Goal: Information Seeking & Learning: Check status

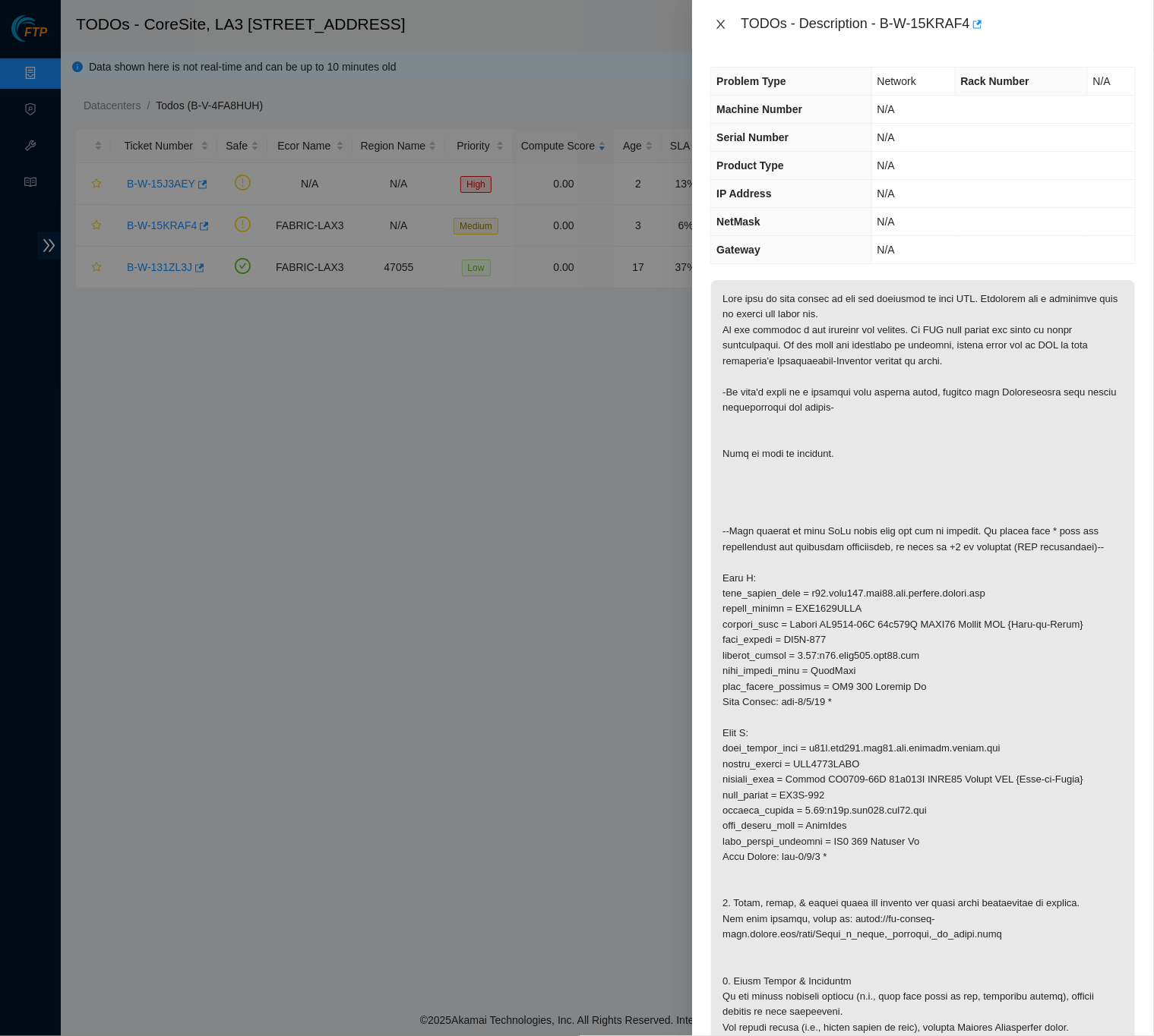
click at [725, 26] on icon "close" at bounding box center [721, 24] width 12 height 12
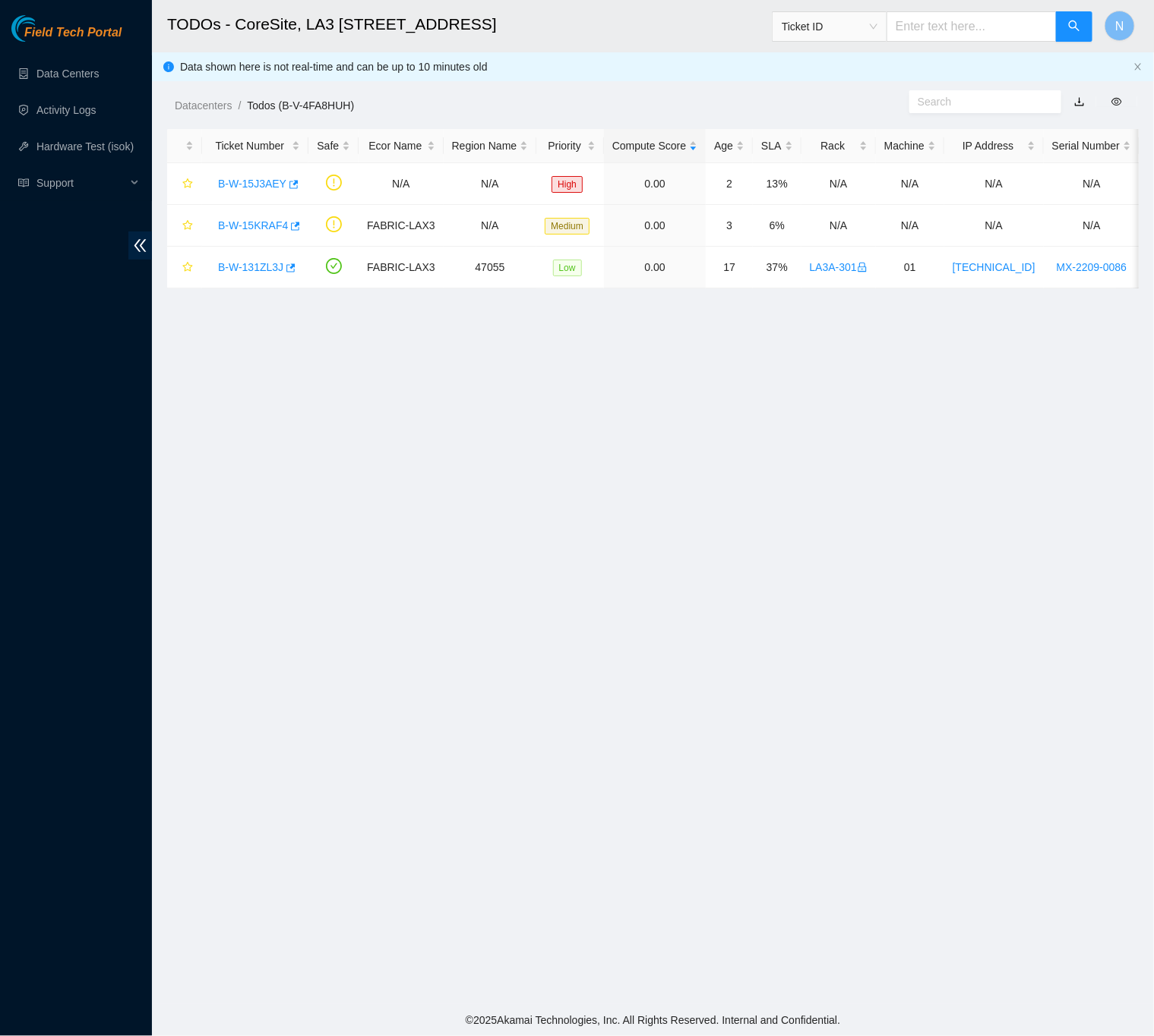
click at [762, 544] on main "TODOs - CoreSite, LA3 200 Bauchet St Ticket ID N Data shown here is not real-ti…" at bounding box center [652, 502] width 1002 height 1005
click at [90, 75] on link "Data Centers" at bounding box center [67, 73] width 62 height 12
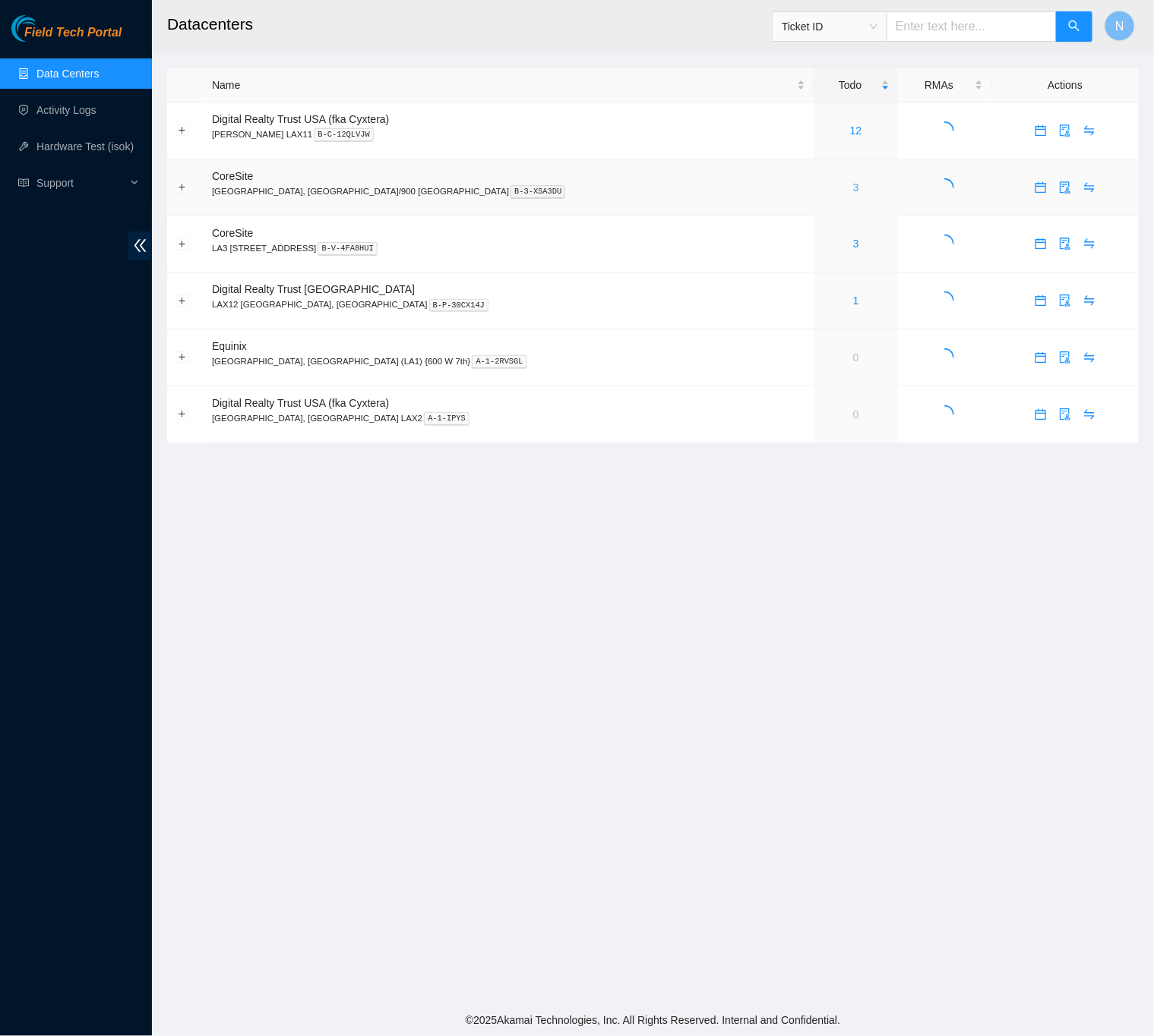
click at [853, 190] on link "3" at bounding box center [856, 187] width 6 height 12
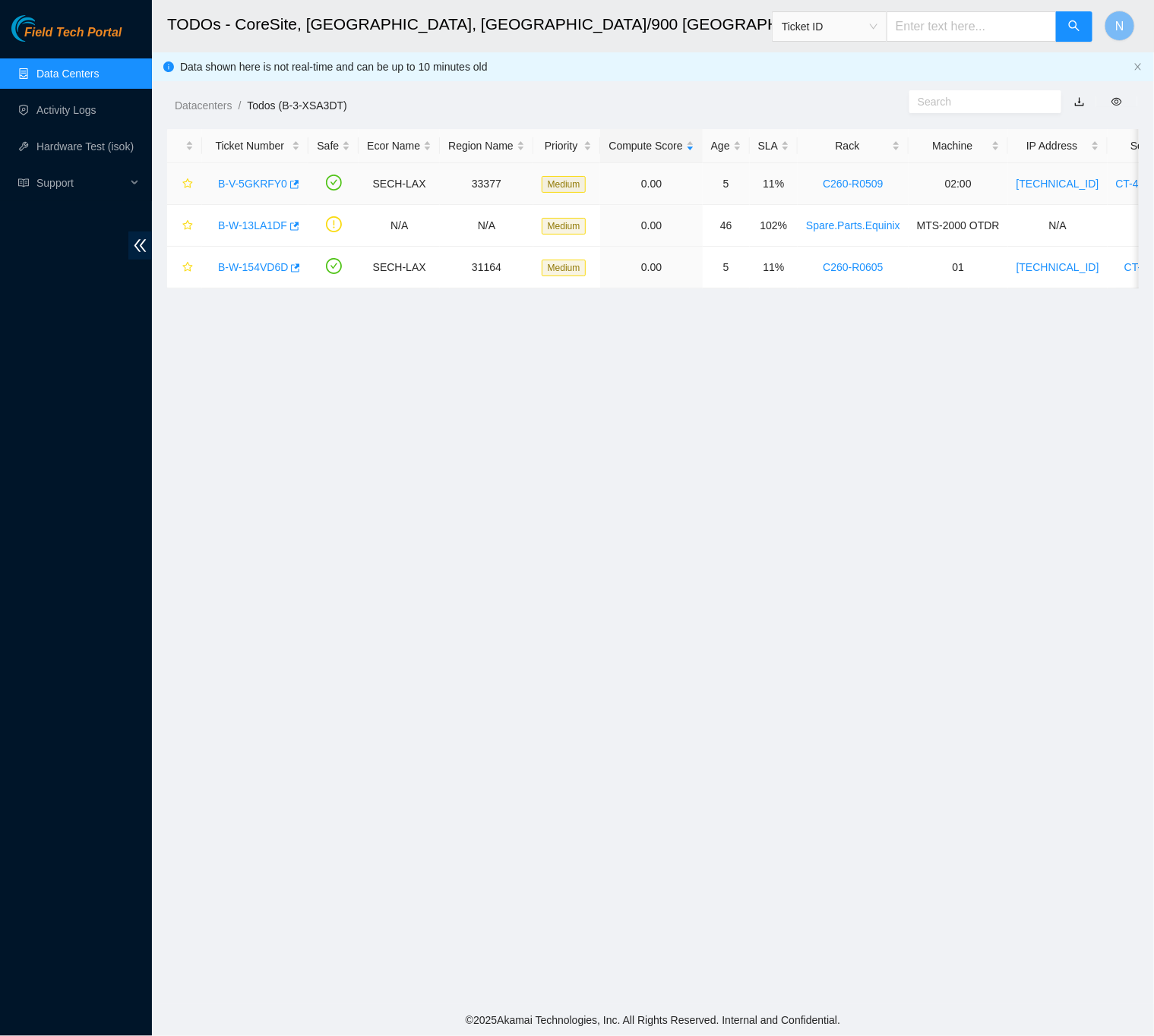
click at [253, 188] on link "B-V-5GKRFY0" at bounding box center [252, 183] width 69 height 12
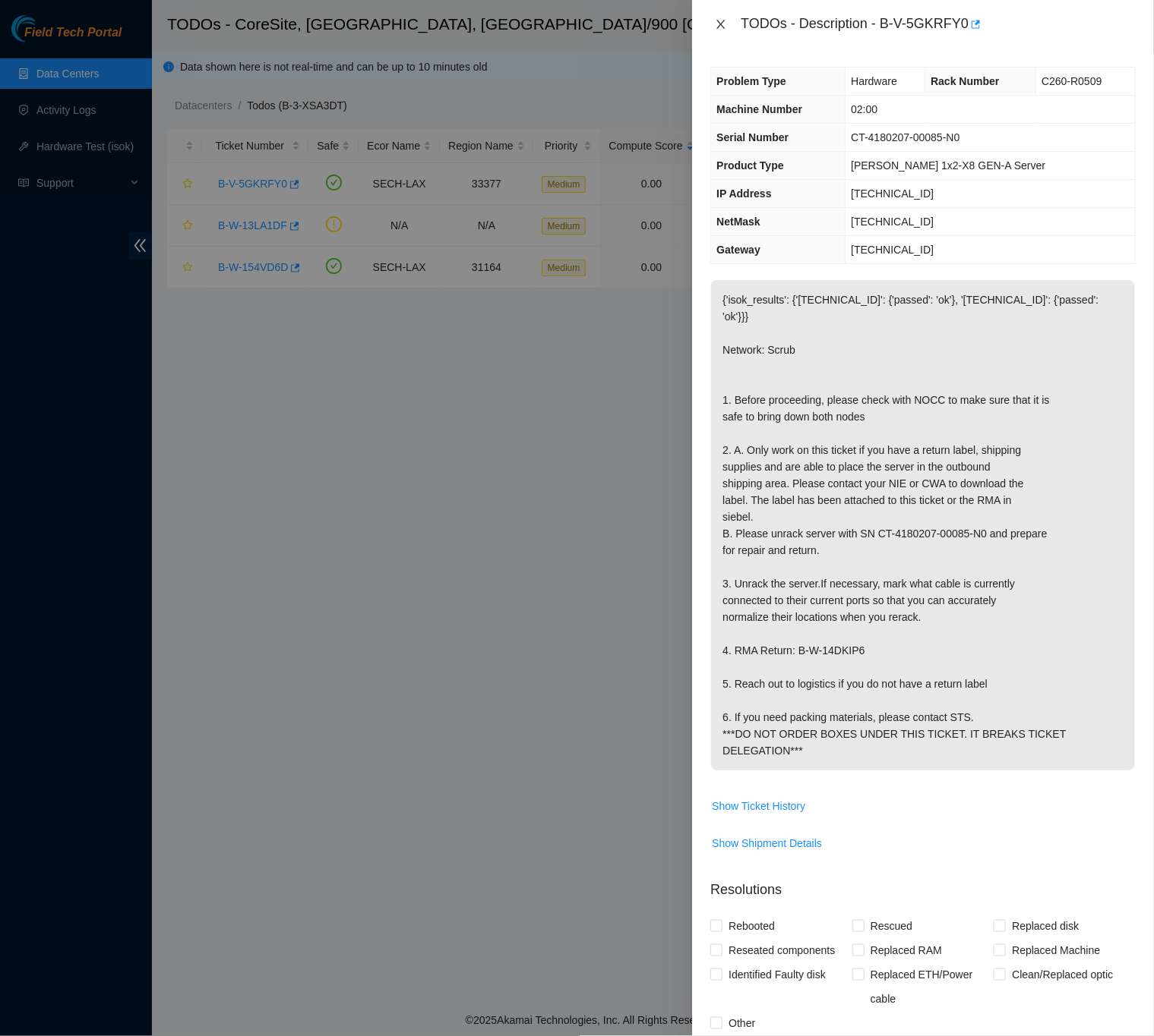
click at [723, 29] on icon "close" at bounding box center [721, 24] width 12 height 12
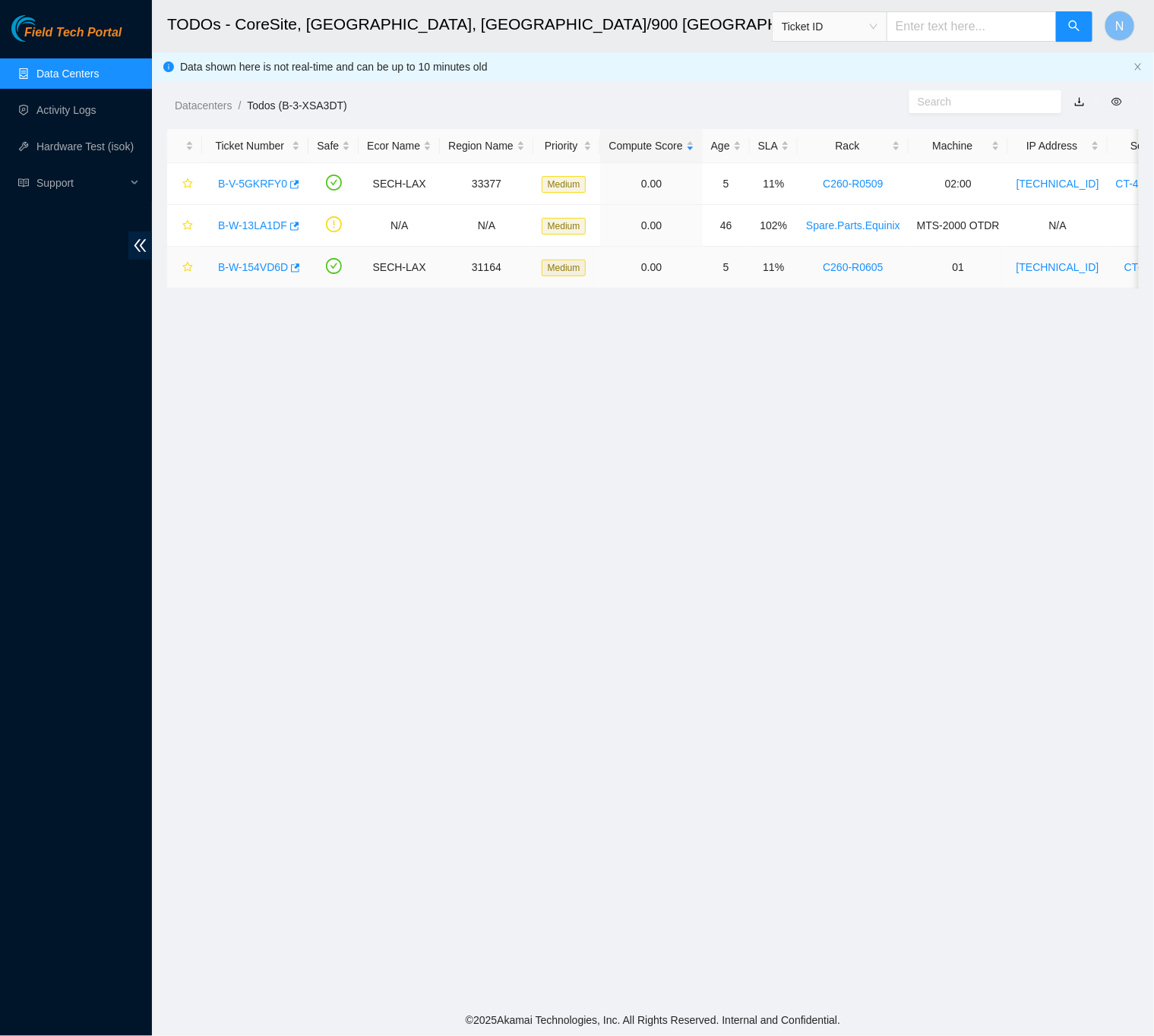
click at [248, 267] on link "B-W-154VD6D" at bounding box center [253, 267] width 70 height 12
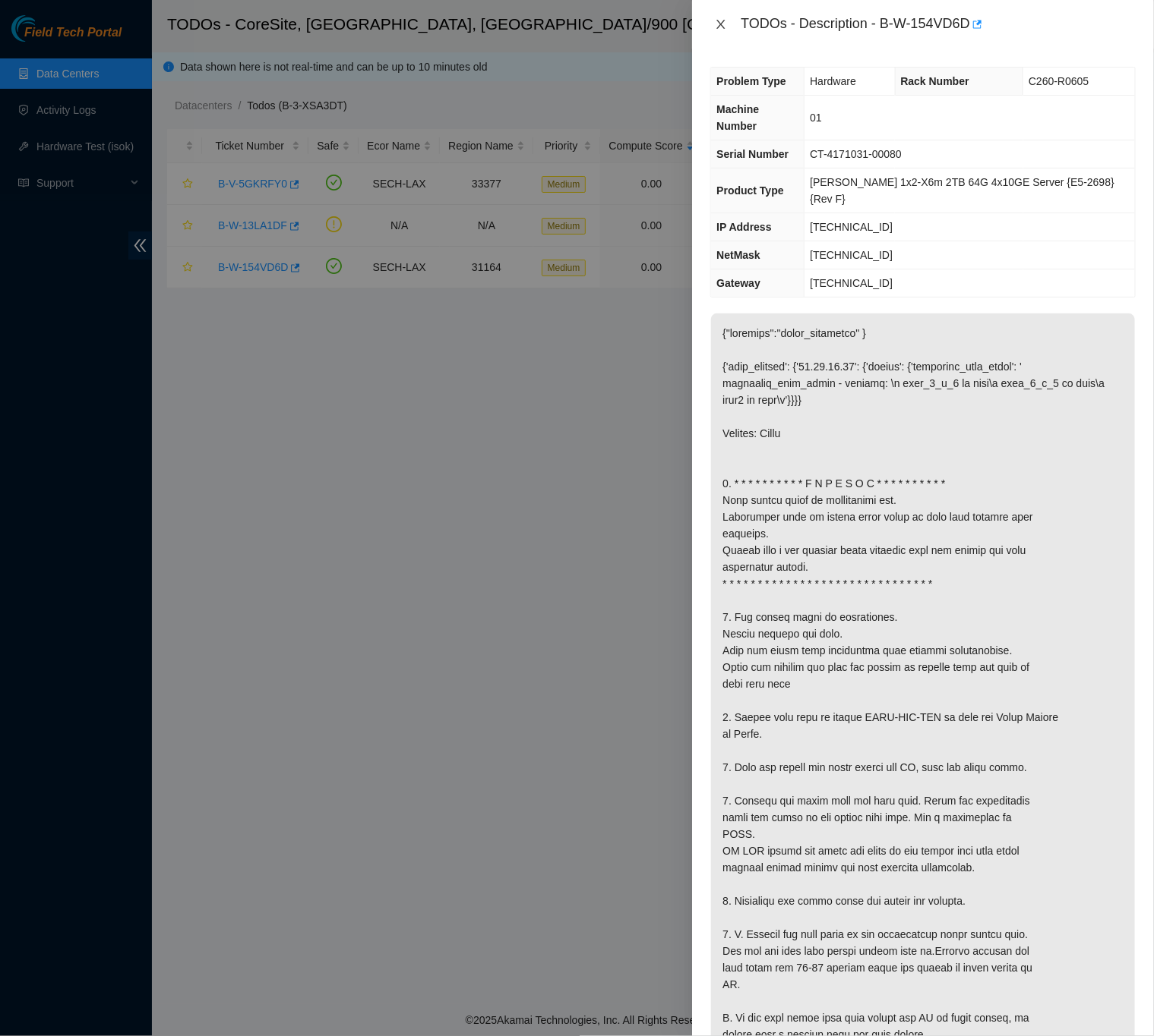
click at [723, 23] on icon "close" at bounding box center [721, 24] width 12 height 12
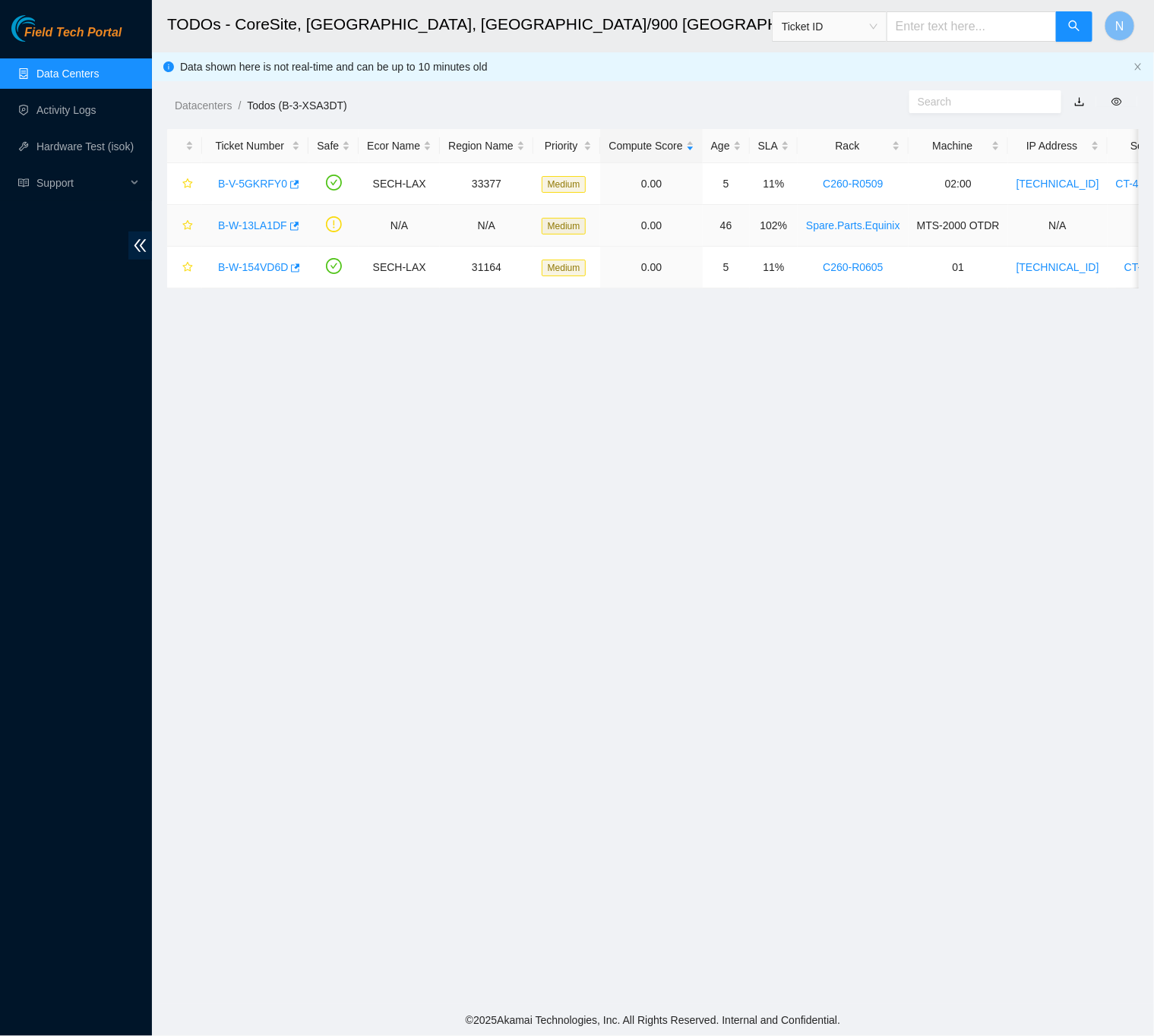
click at [257, 226] on link "B-W-13LA1DF" at bounding box center [252, 225] width 69 height 12
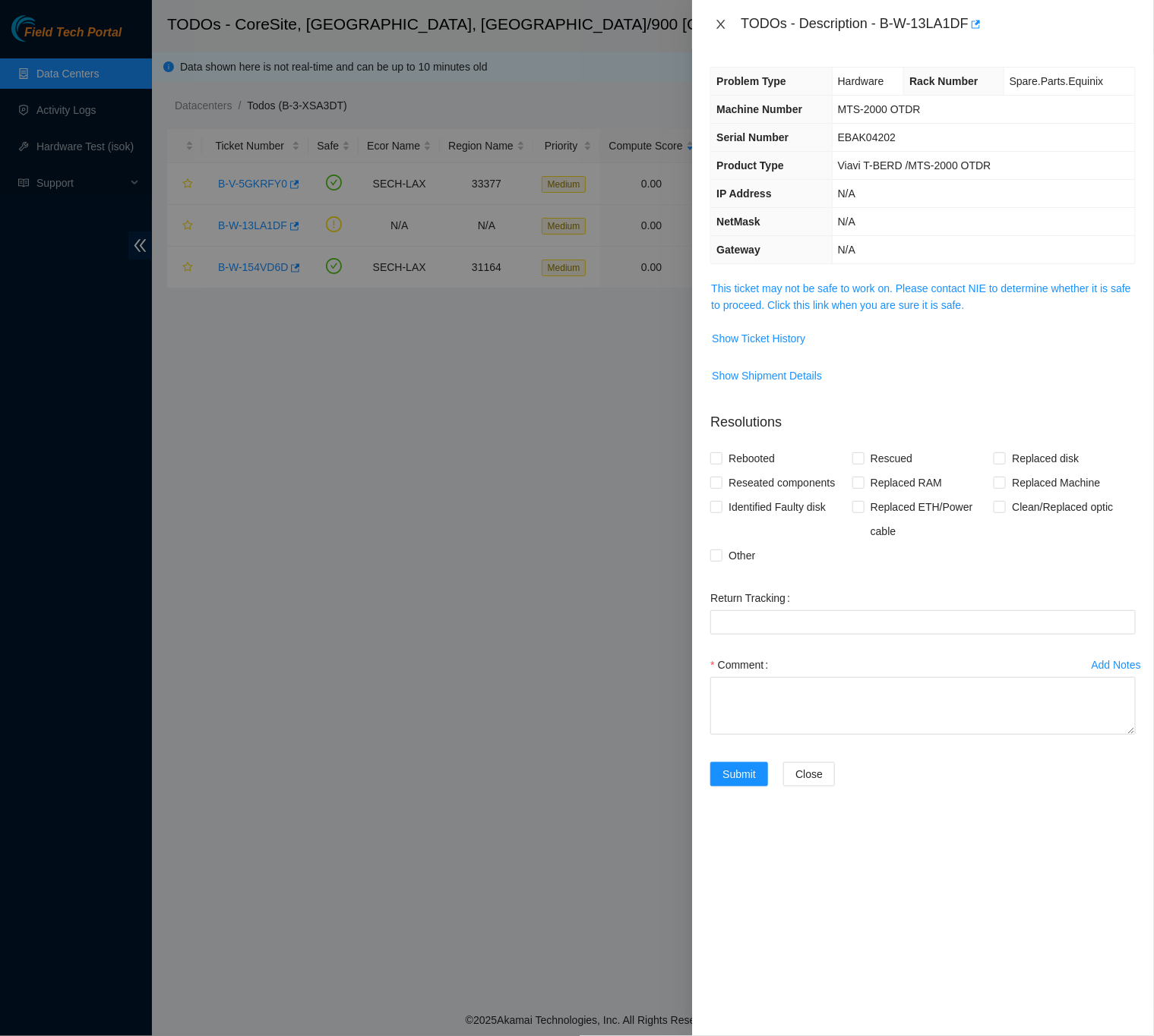
click at [725, 28] on icon "close" at bounding box center [721, 23] width 9 height 9
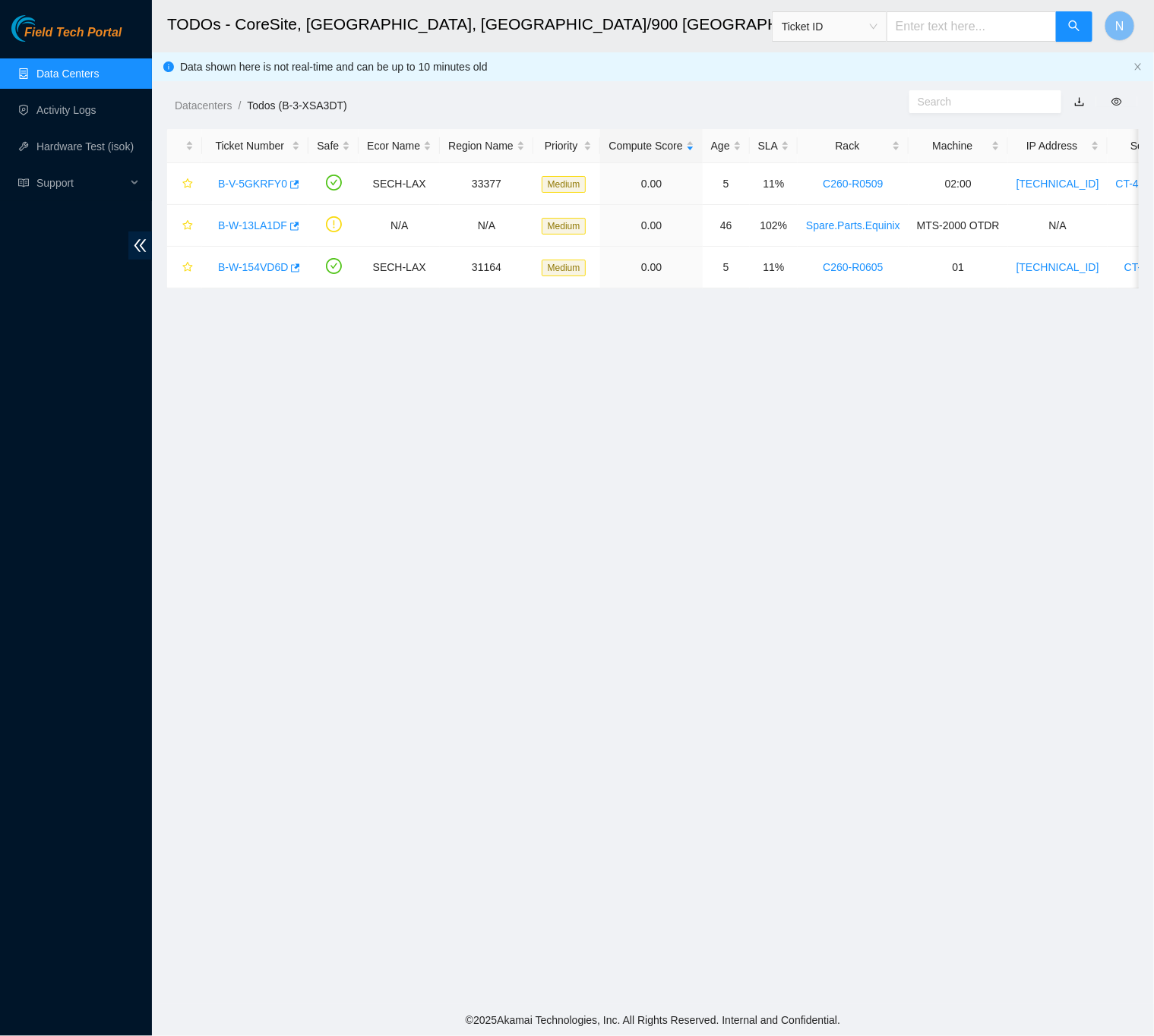
click at [55, 76] on link "Data Centers" at bounding box center [67, 73] width 62 height 12
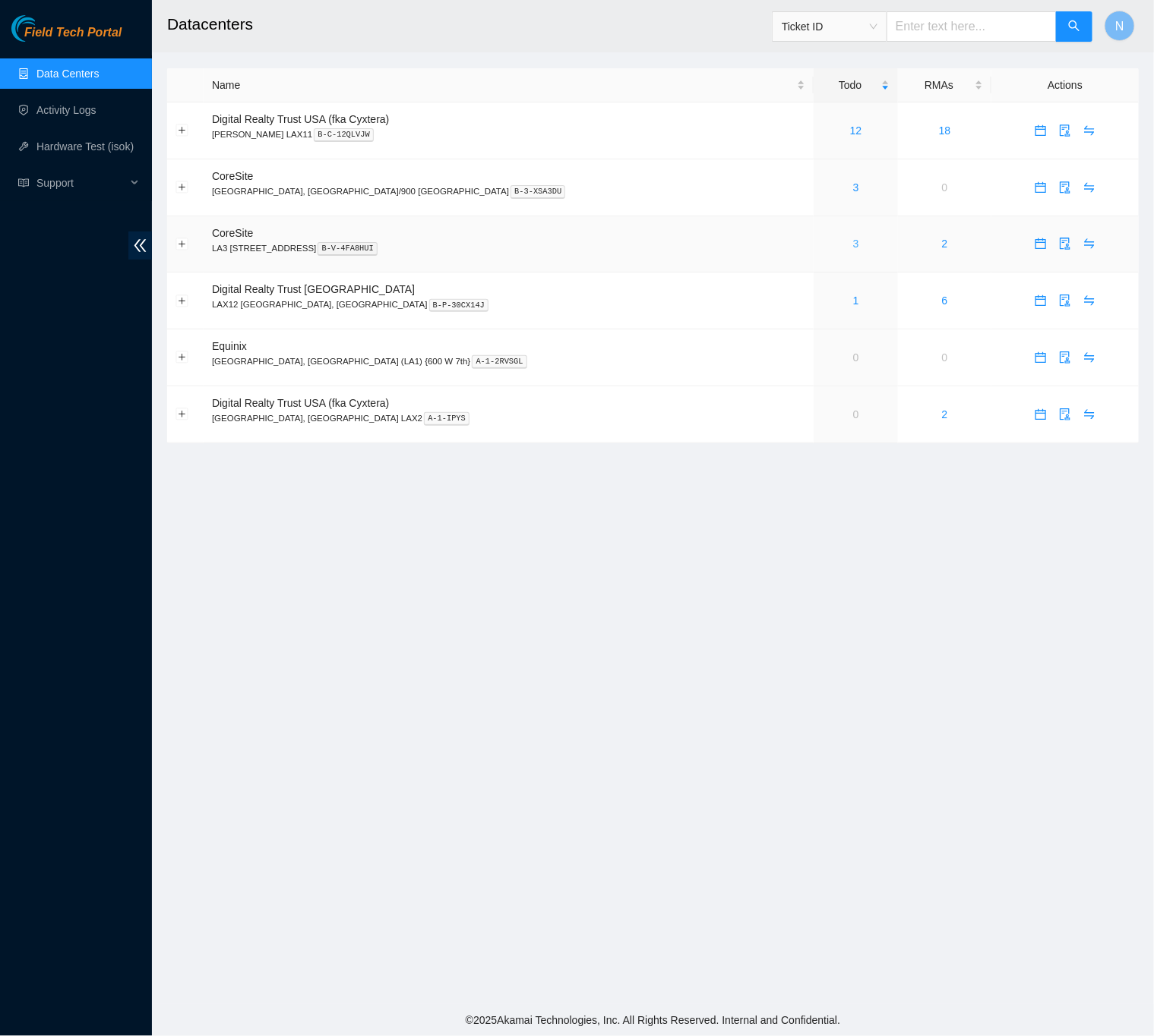
click at [853, 250] on link "3" at bounding box center [856, 243] width 6 height 12
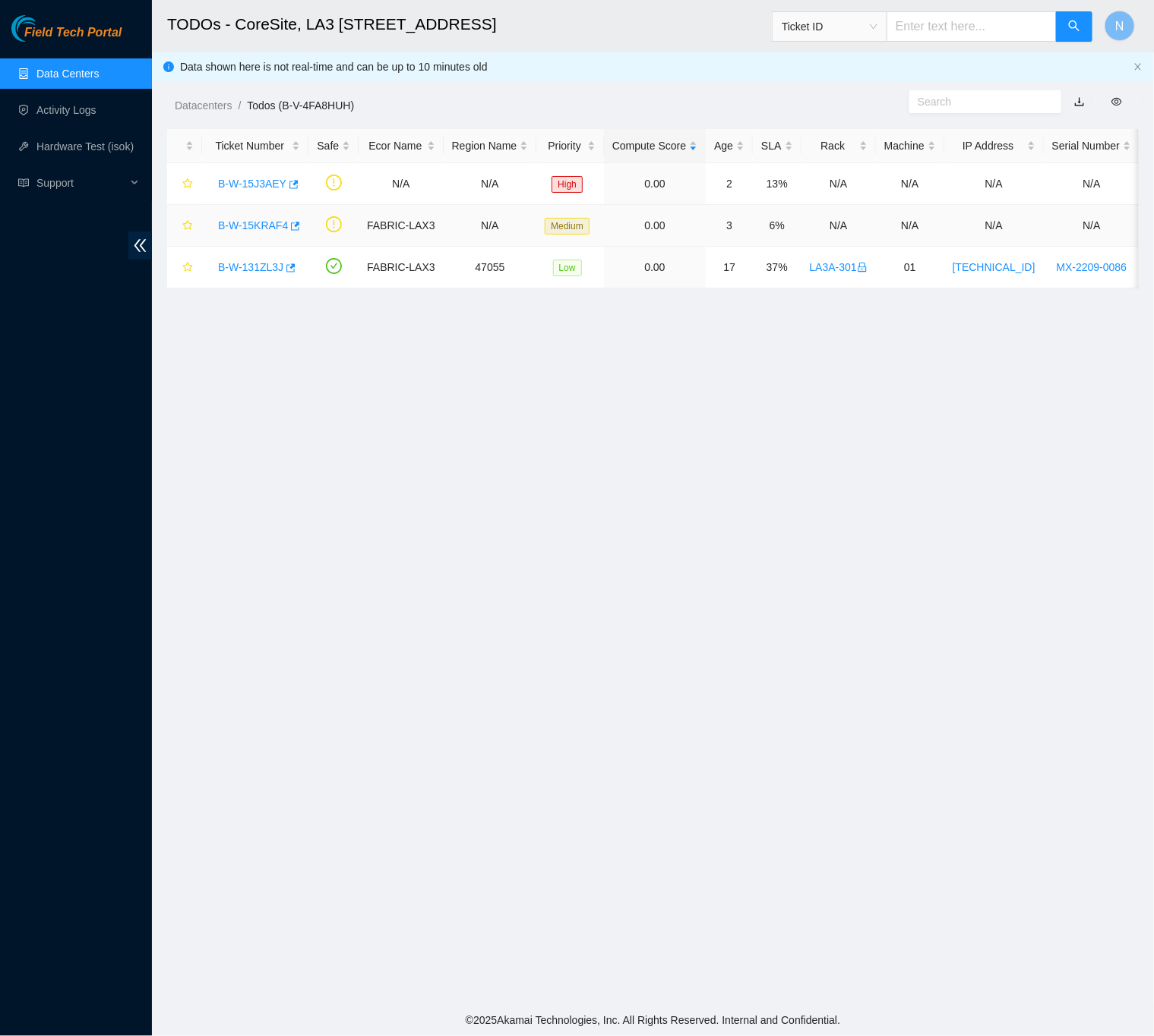
click at [251, 226] on link "B-W-15KRAF4" at bounding box center [253, 225] width 70 height 12
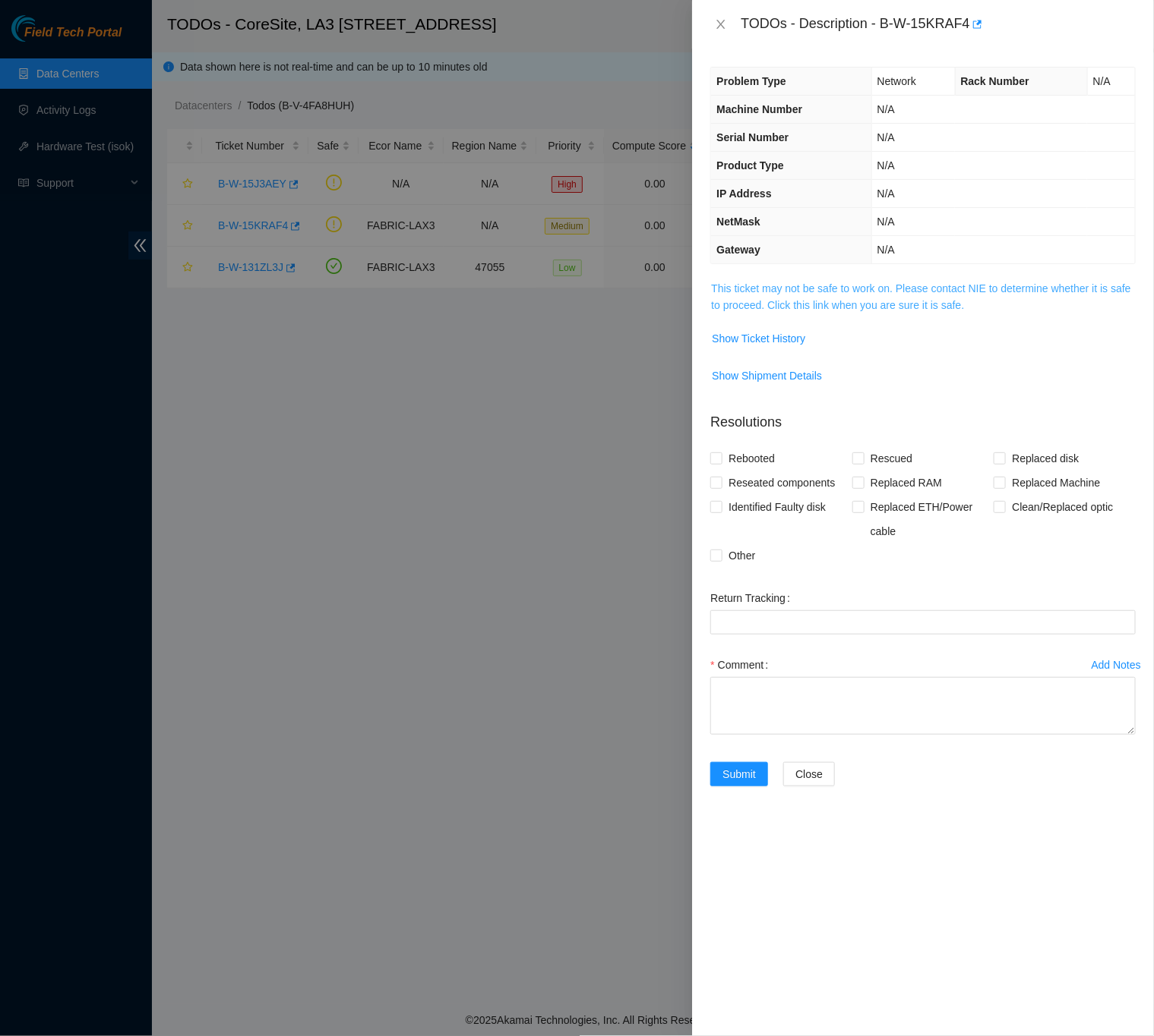
click at [719, 301] on link "This ticket may not be safe to work on. Please contact NIE to determine whether…" at bounding box center [920, 297] width 419 height 29
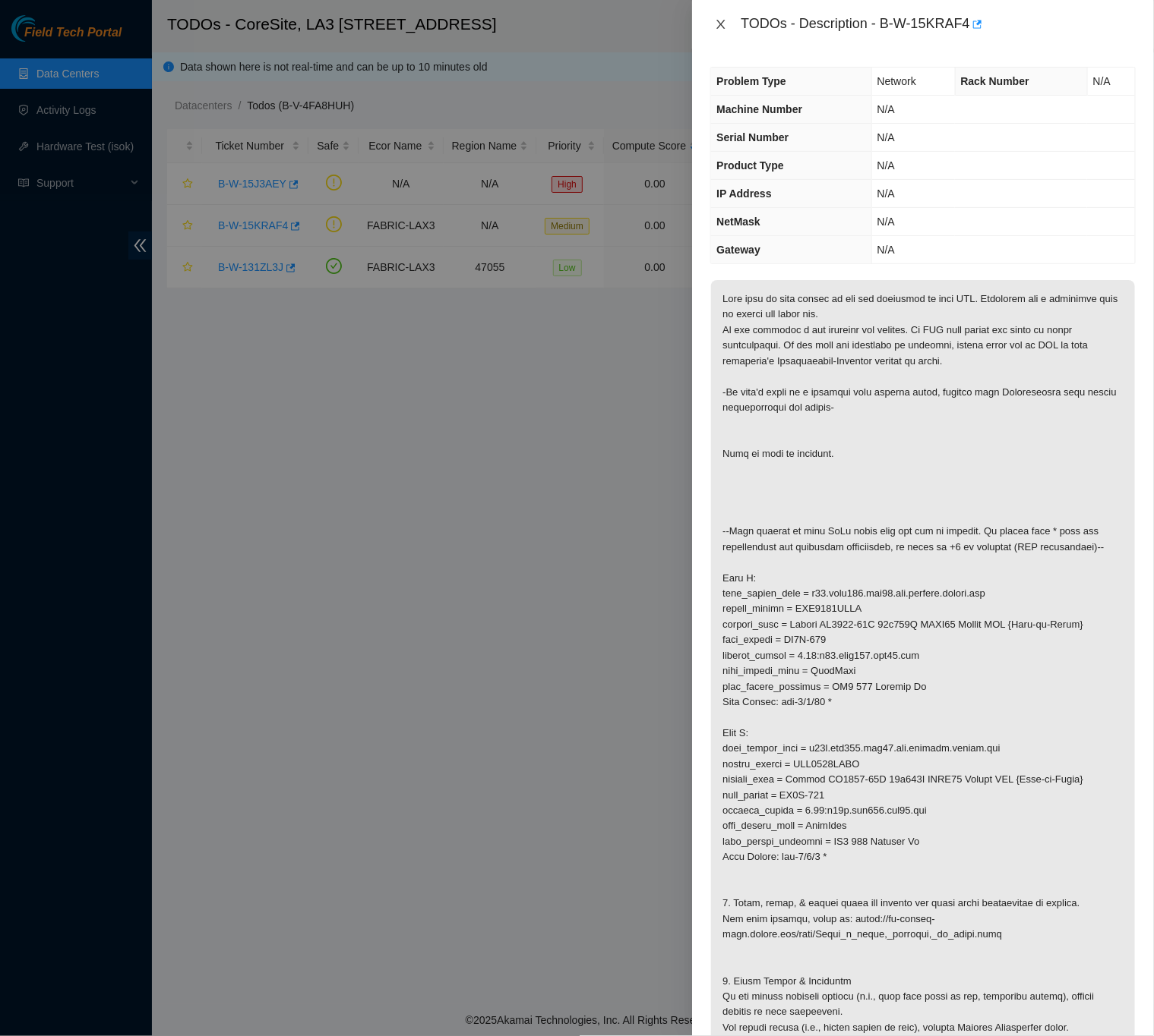
click at [719, 22] on icon "close" at bounding box center [721, 24] width 12 height 12
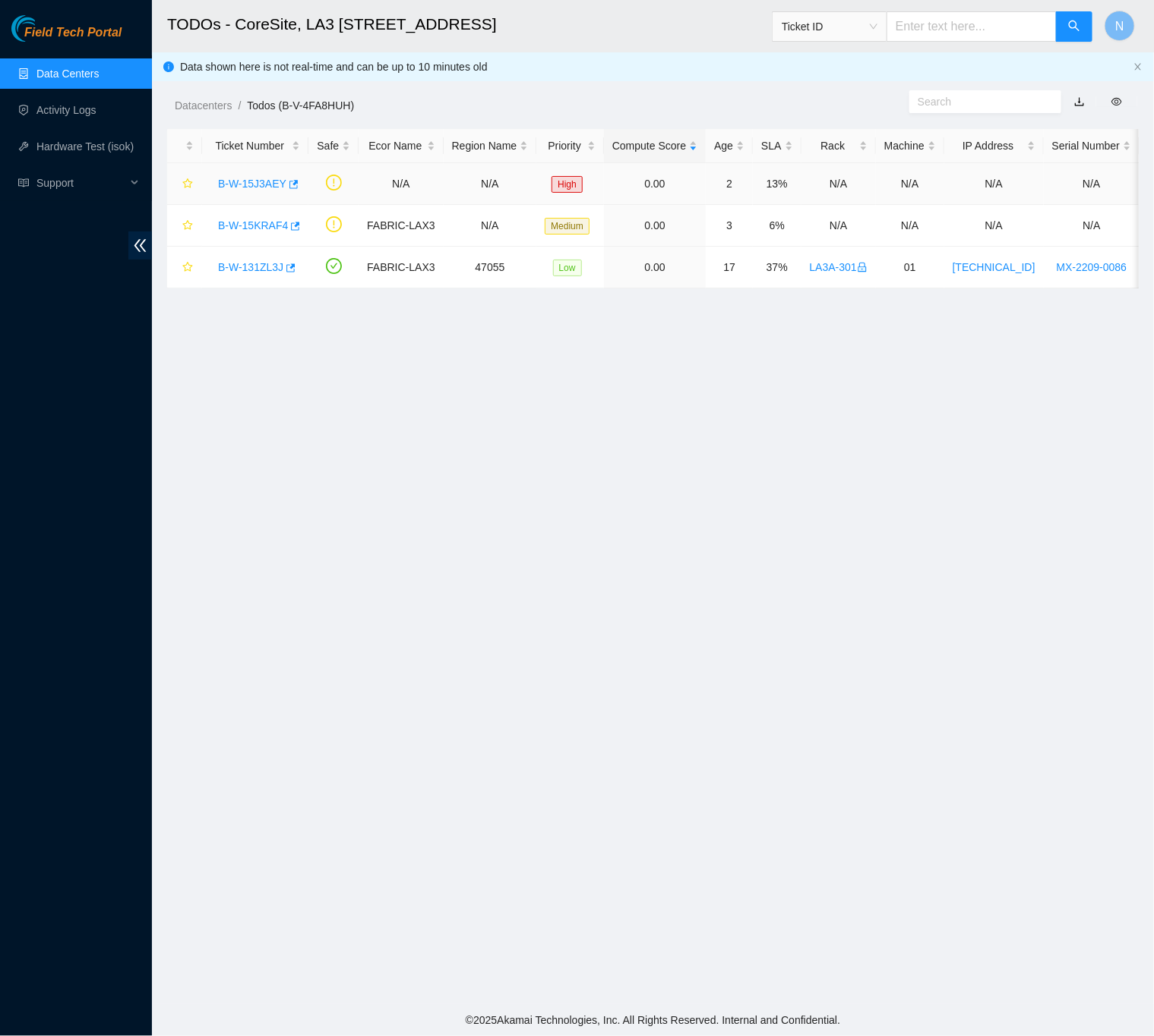
click at [240, 178] on link "B-W-15J3AEY" at bounding box center [252, 183] width 68 height 12
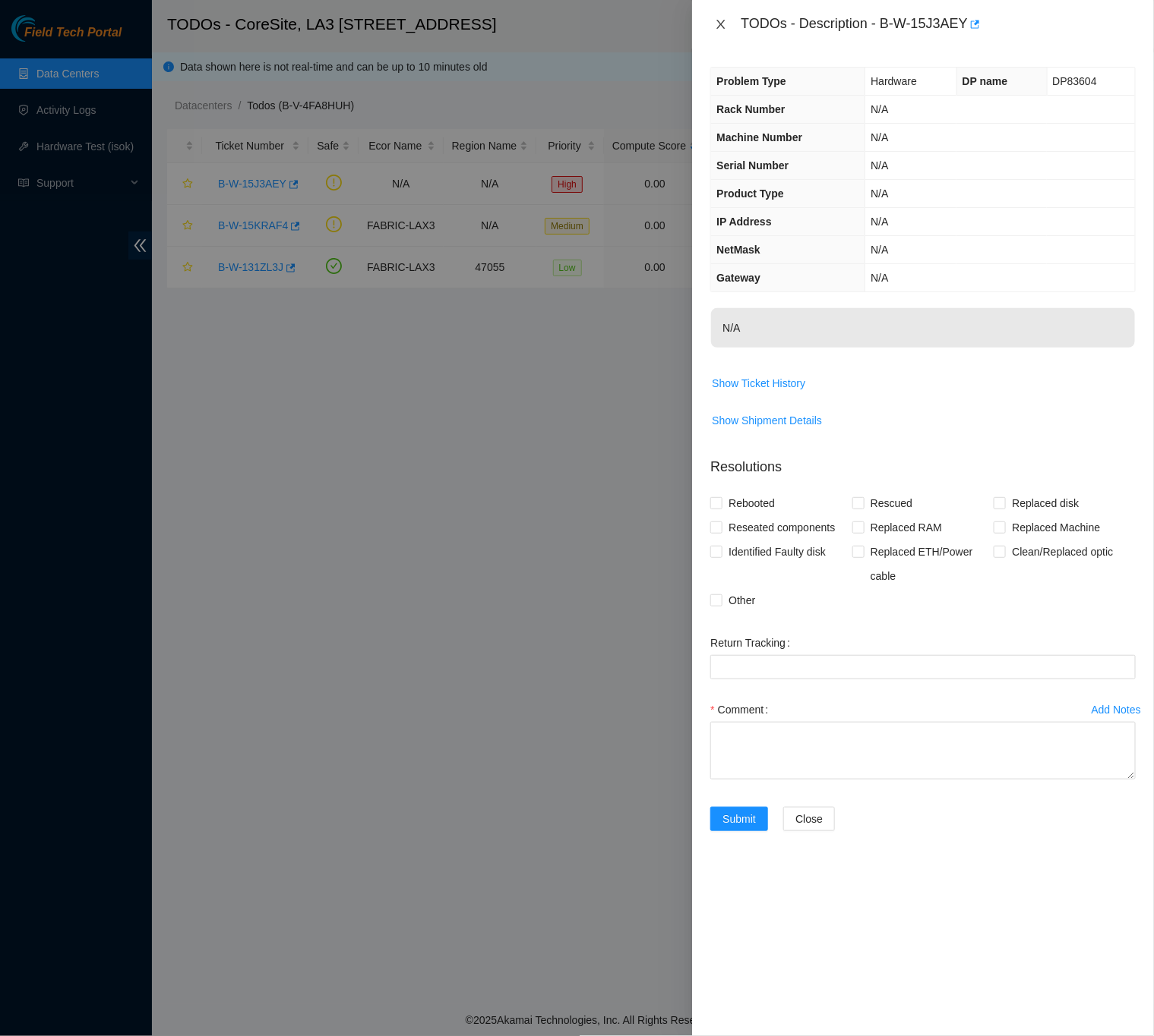
click at [725, 26] on icon "close" at bounding box center [721, 24] width 12 height 12
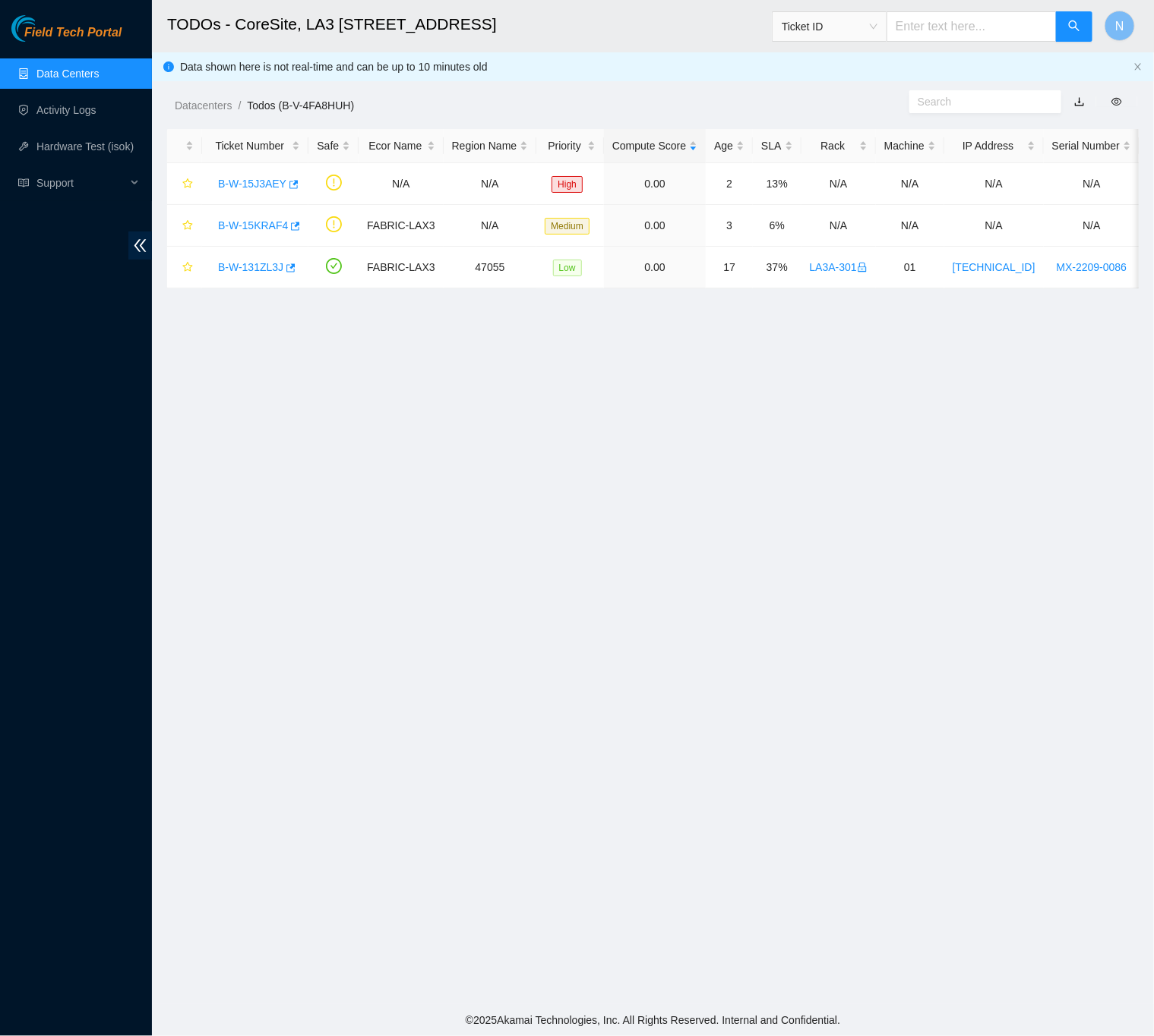
click at [396, 377] on main "TODOs - CoreSite, LA3 200 Bauchet St Ticket ID N Data shown here is not real-ti…" at bounding box center [652, 502] width 1002 height 1005
click at [255, 180] on link "B-W-15J3AEY" at bounding box center [252, 183] width 68 height 12
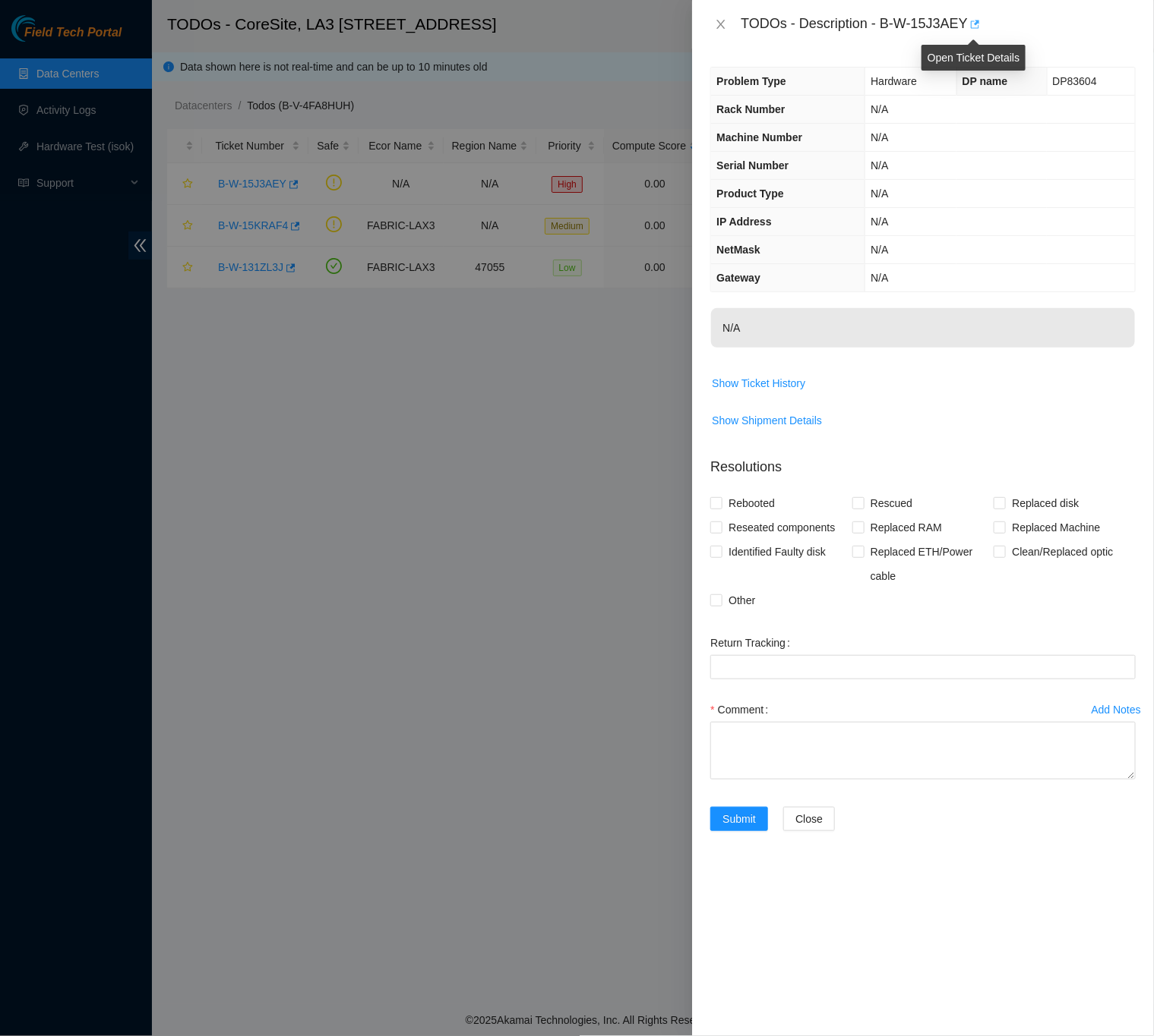
click at [974, 21] on icon "button" at bounding box center [973, 23] width 11 height 11
click at [723, 18] on icon "close" at bounding box center [721, 24] width 12 height 12
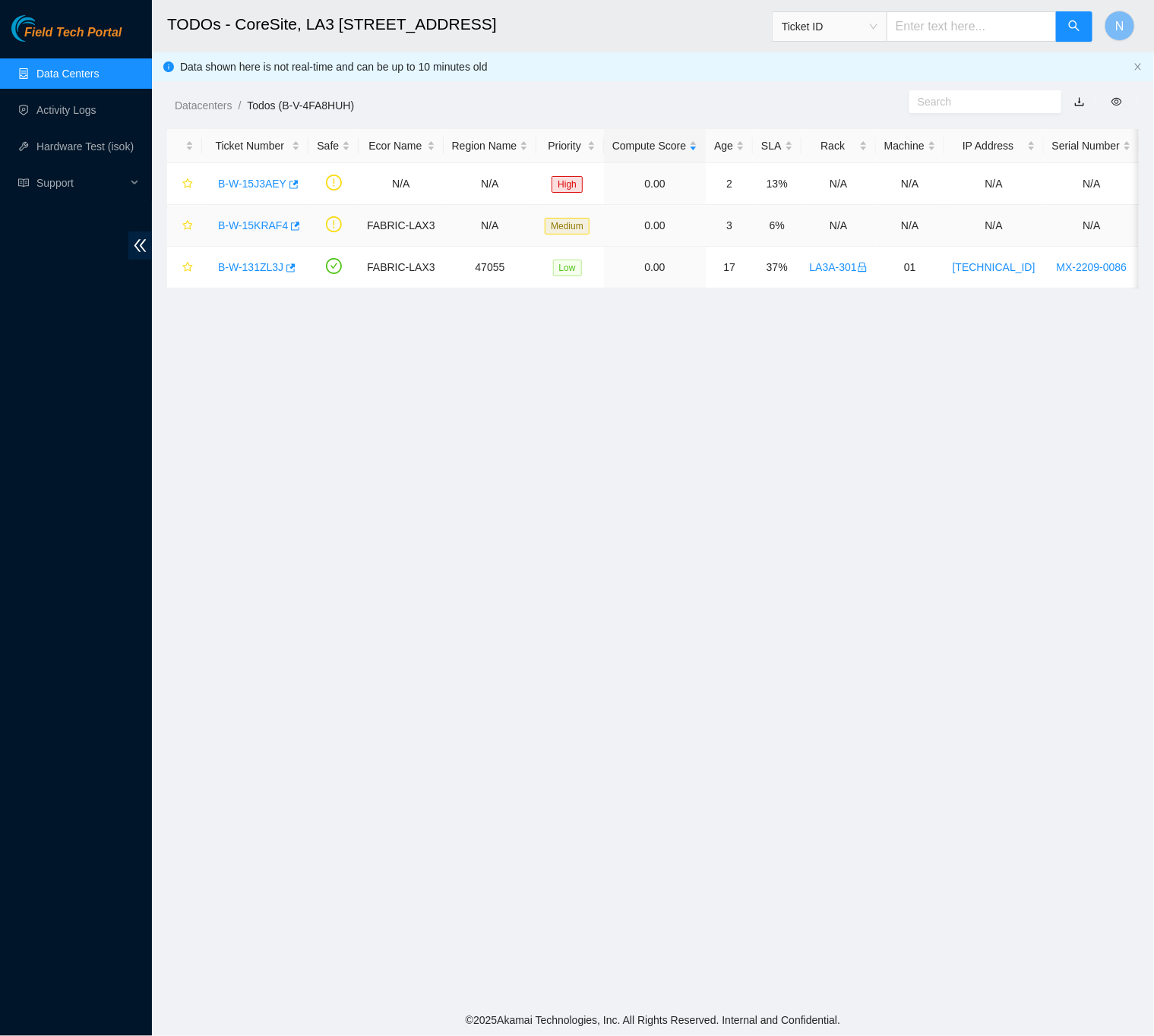
click at [246, 226] on link "B-W-15KRAF4" at bounding box center [253, 225] width 70 height 12
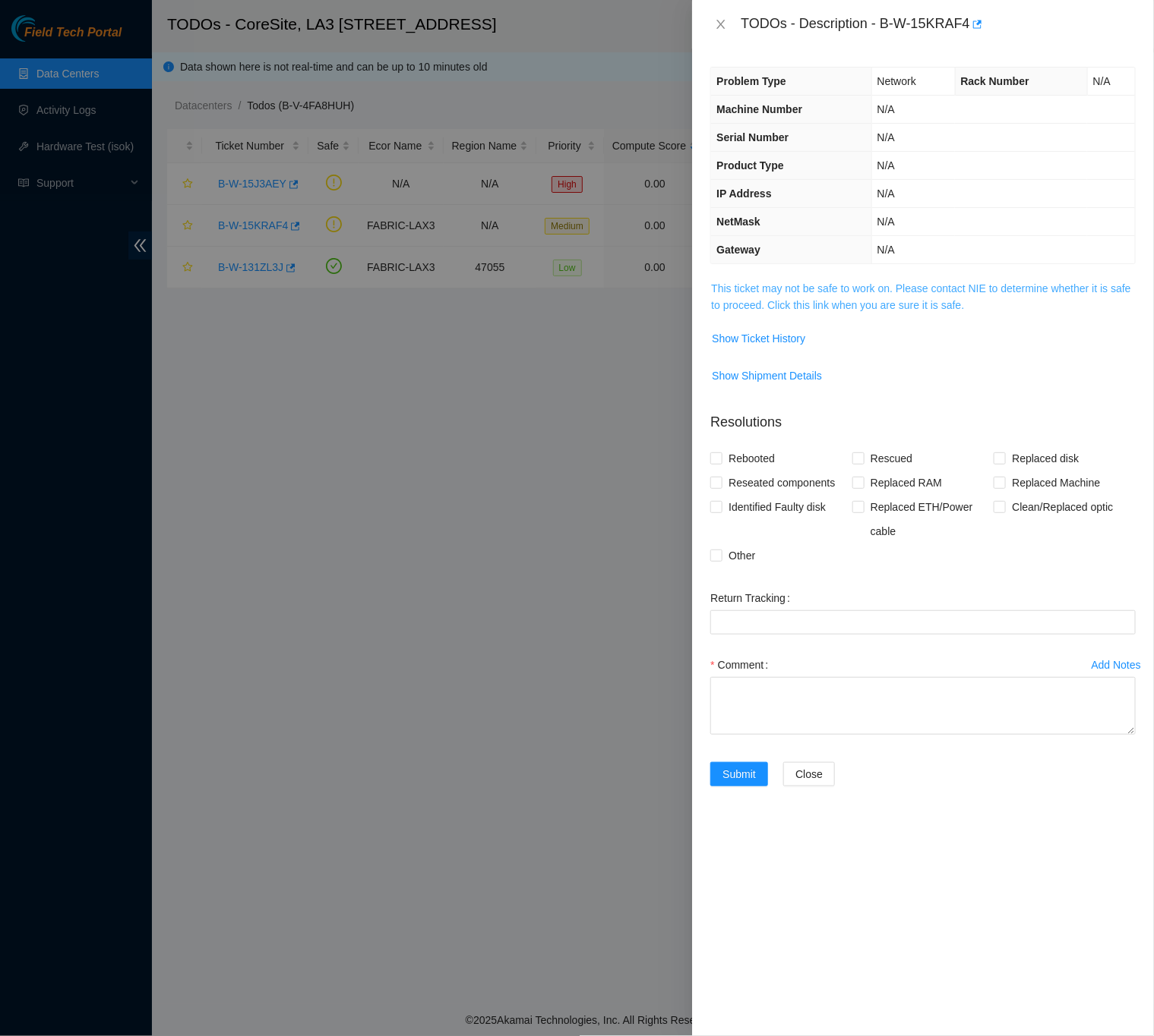
click at [816, 288] on link "This ticket may not be safe to work on. Please contact NIE to determine whether…" at bounding box center [920, 297] width 419 height 29
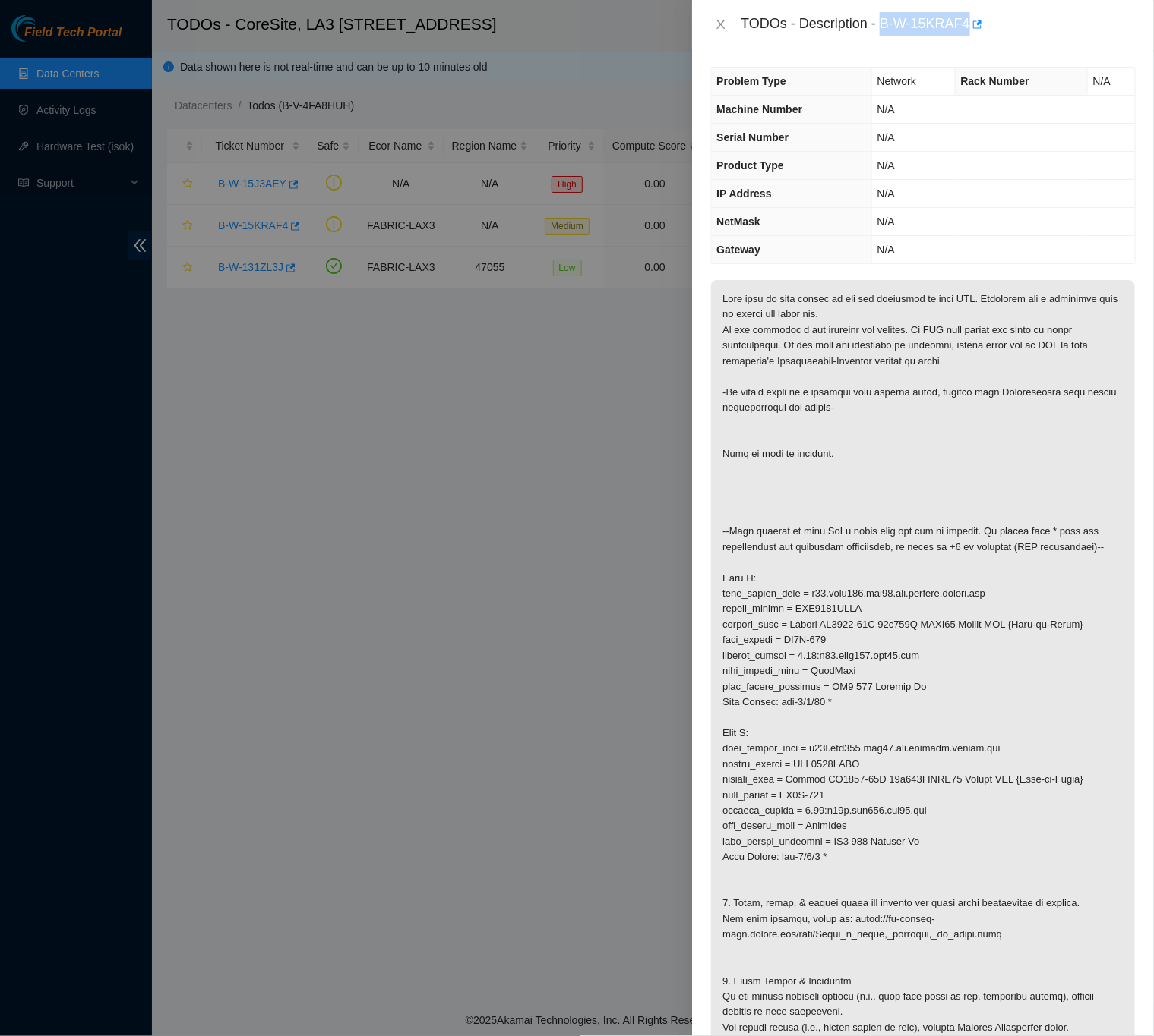
drag, startPoint x: 882, startPoint y: 17, endPoint x: 966, endPoint y: 18, distance: 84.0
click at [966, 18] on div "TODOs - Description - B-W-15KRAF4" at bounding box center [937, 23] width 394 height 24
copy div "B-W-15KRAF4"
click at [721, 28] on icon "close" at bounding box center [721, 24] width 12 height 12
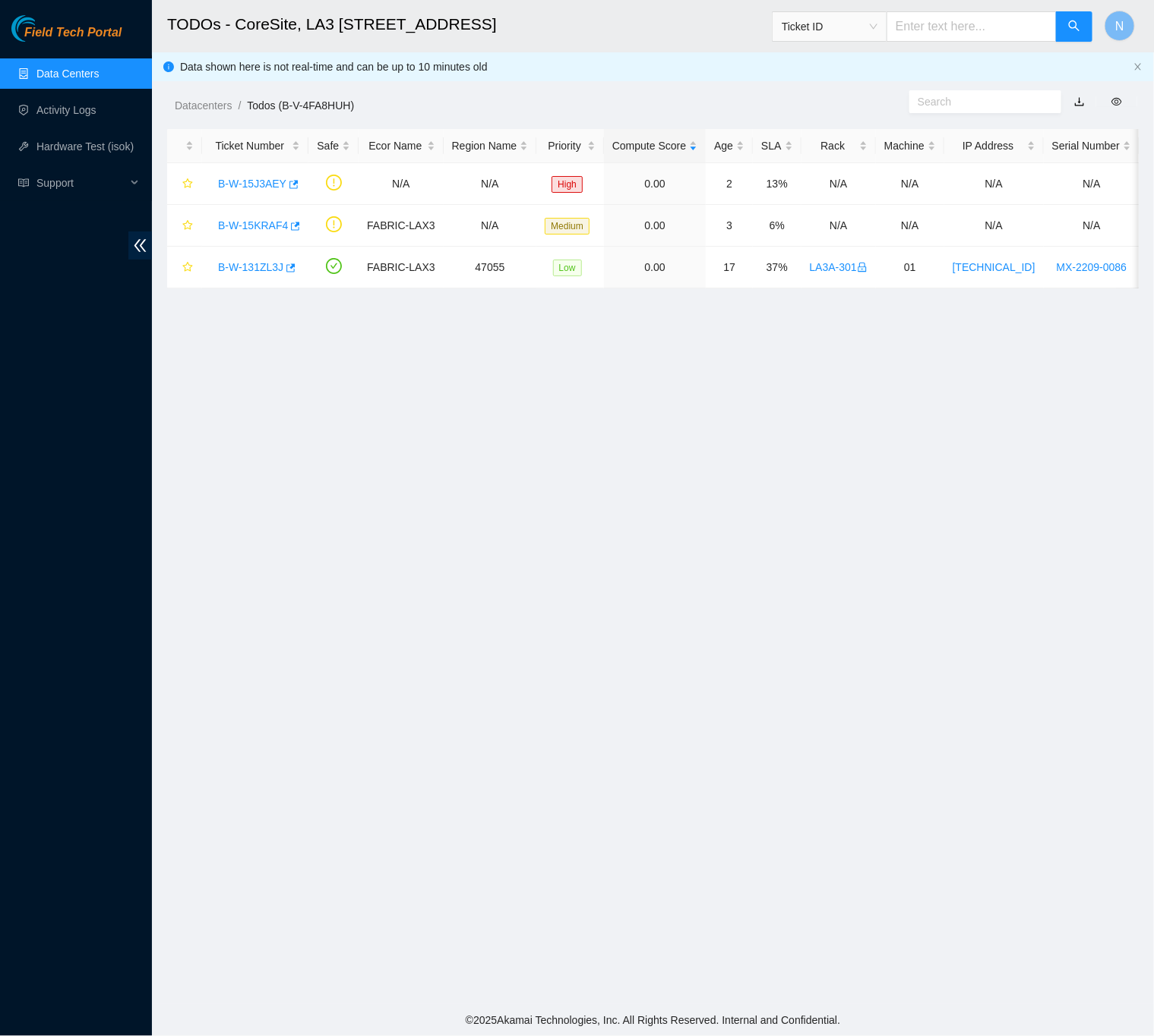
click at [89, 74] on link "Data Centers" at bounding box center [67, 73] width 62 height 12
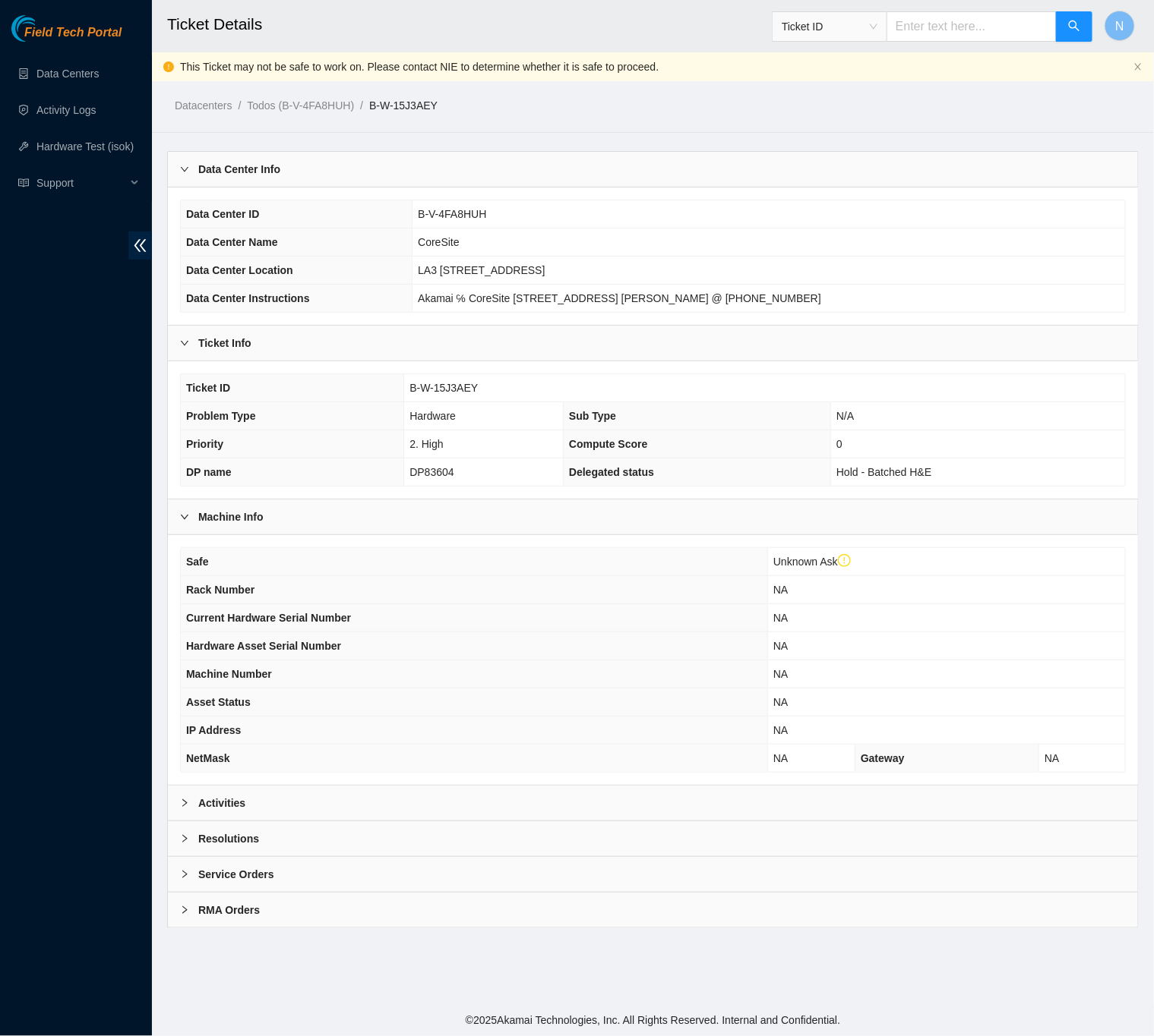
click at [203, 812] on b "Activities" at bounding box center [222, 802] width 47 height 17
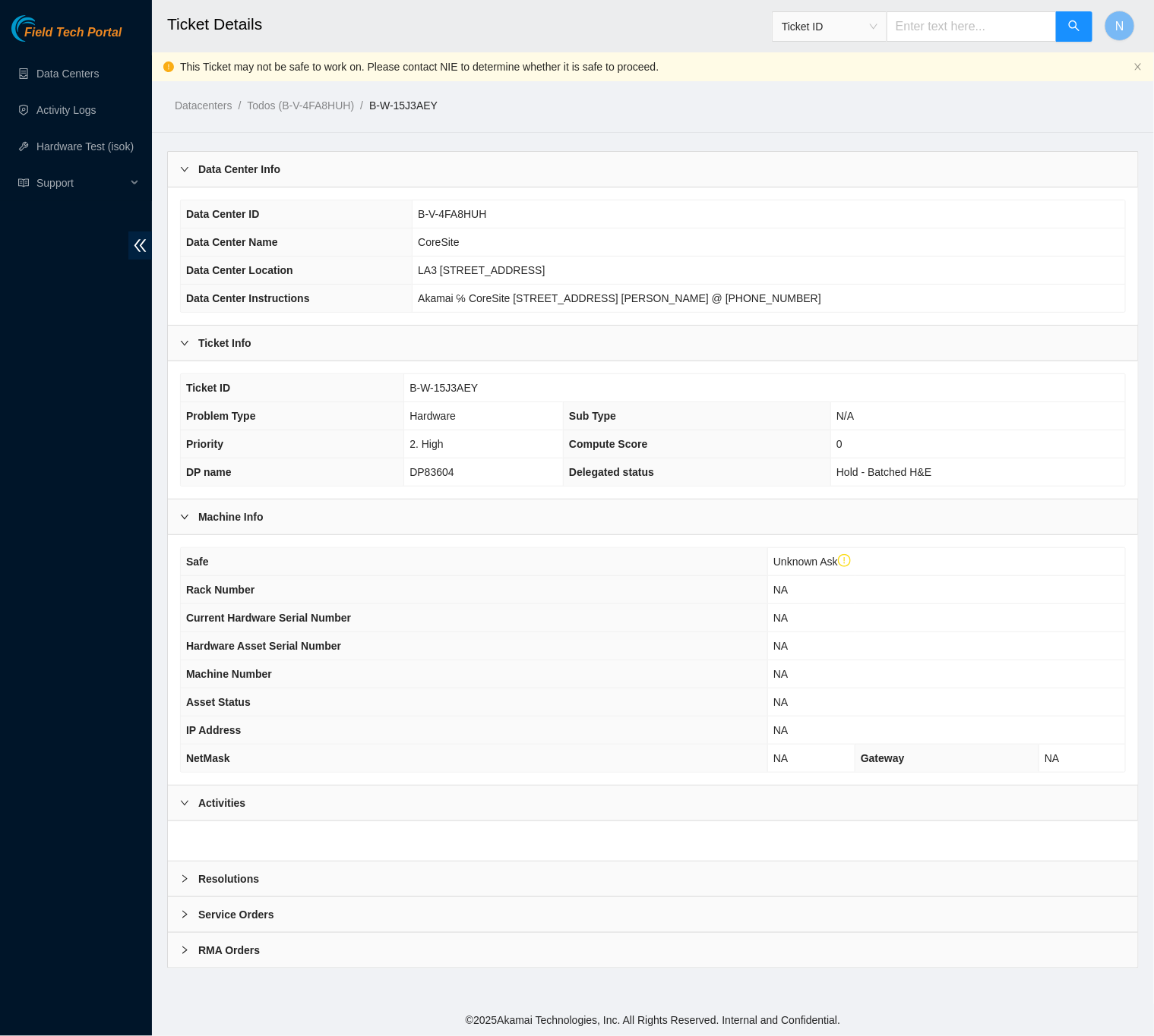
click at [231, 879] on div "Resolutions" at bounding box center [652, 879] width 970 height 35
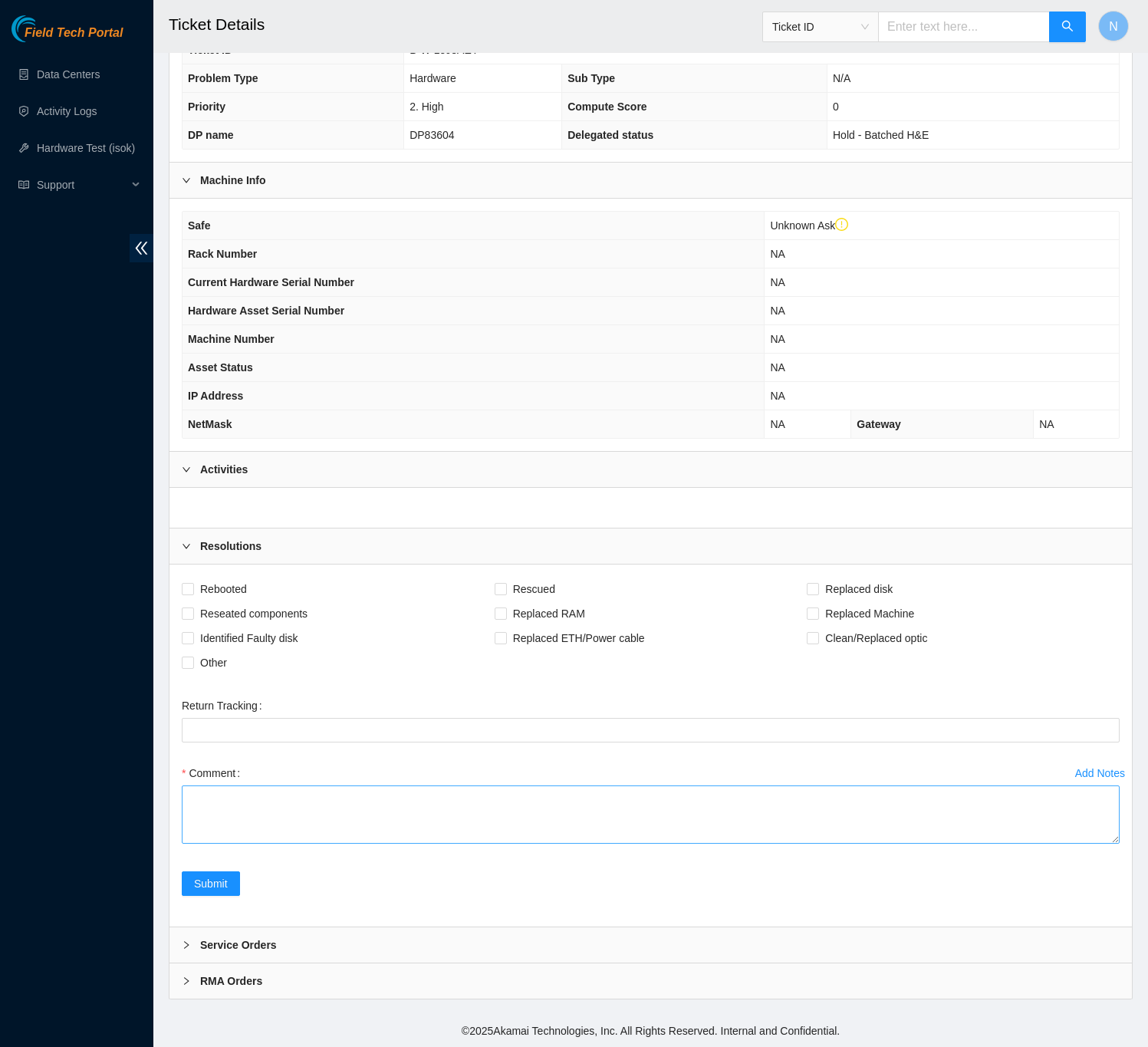
scroll to position [355, 0]
click at [184, 538] on div at bounding box center [191, 546] width 19 height 17
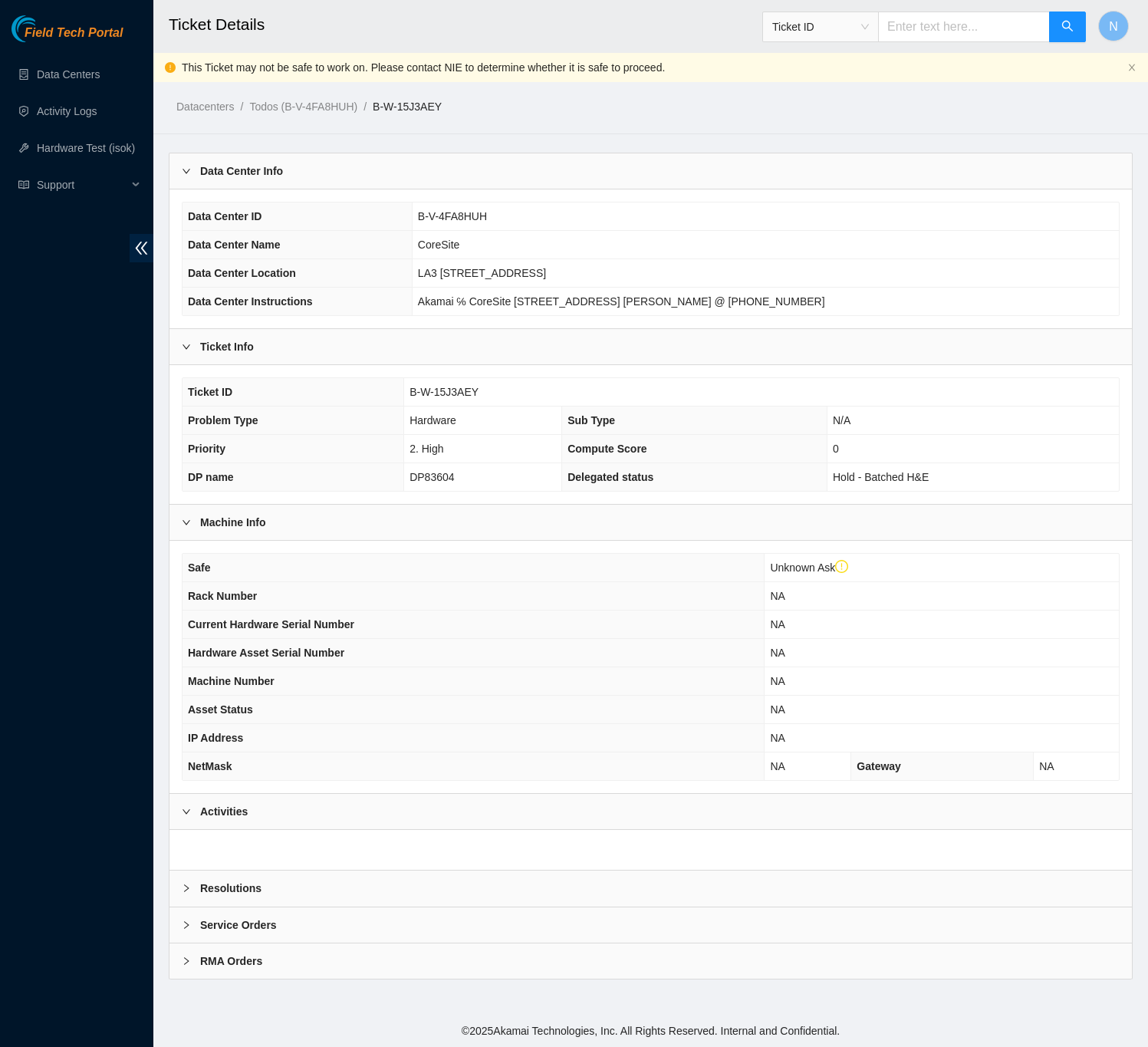
scroll to position [0, 0]
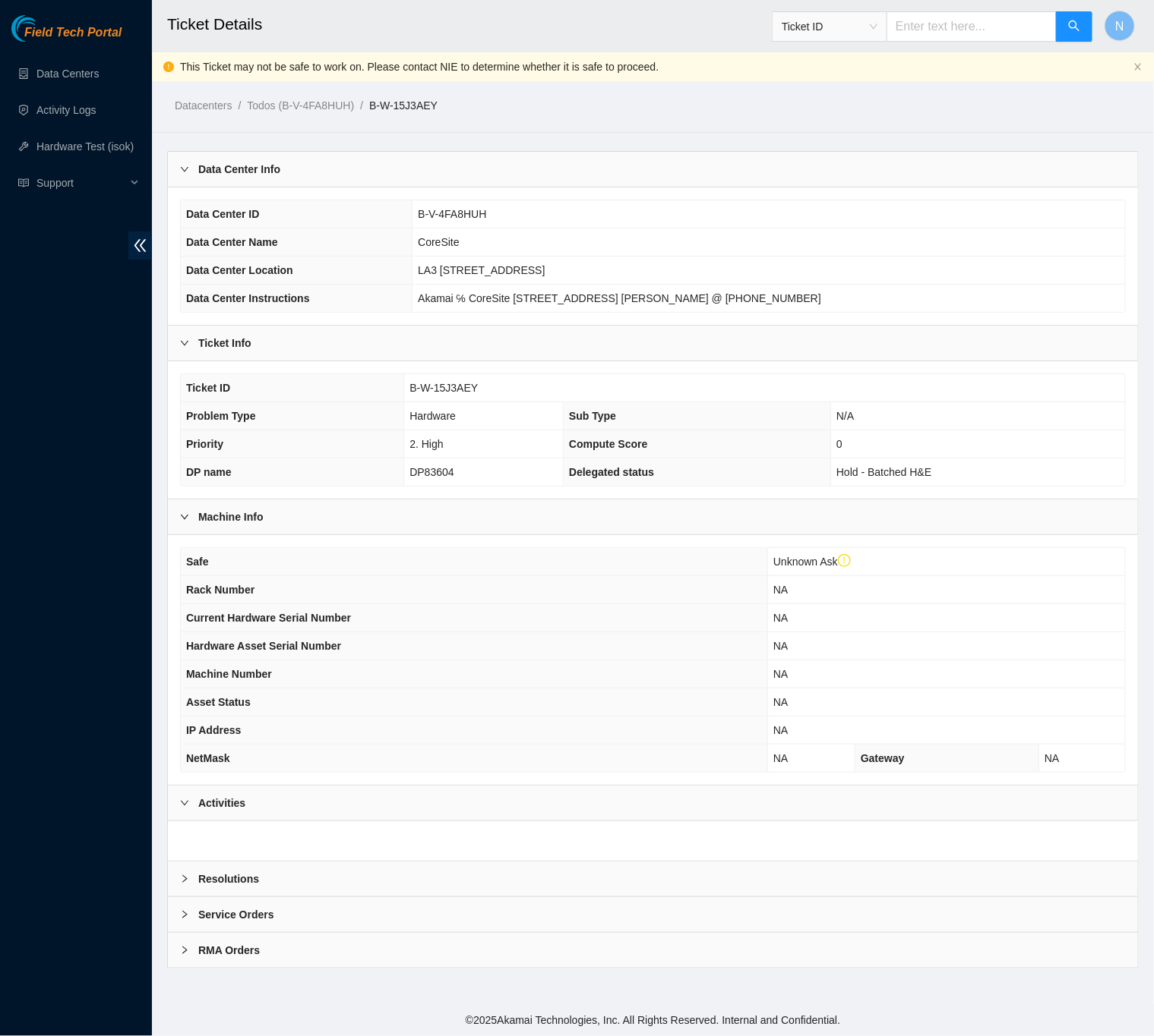
click at [174, 922] on div "Service Orders" at bounding box center [652, 915] width 970 height 35
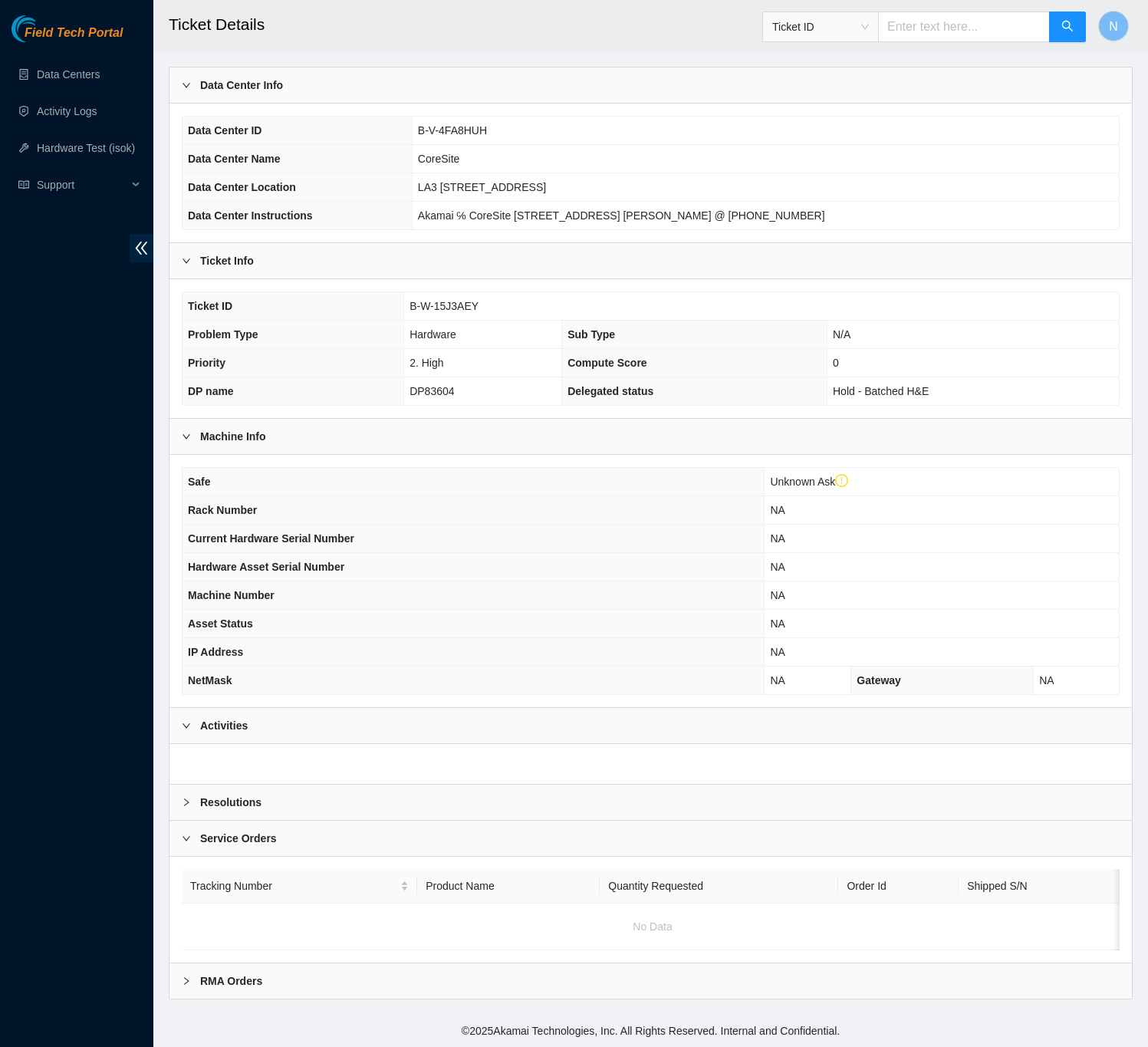
scroll to position [116, 0]
click at [189, 831] on div at bounding box center [191, 838] width 19 height 17
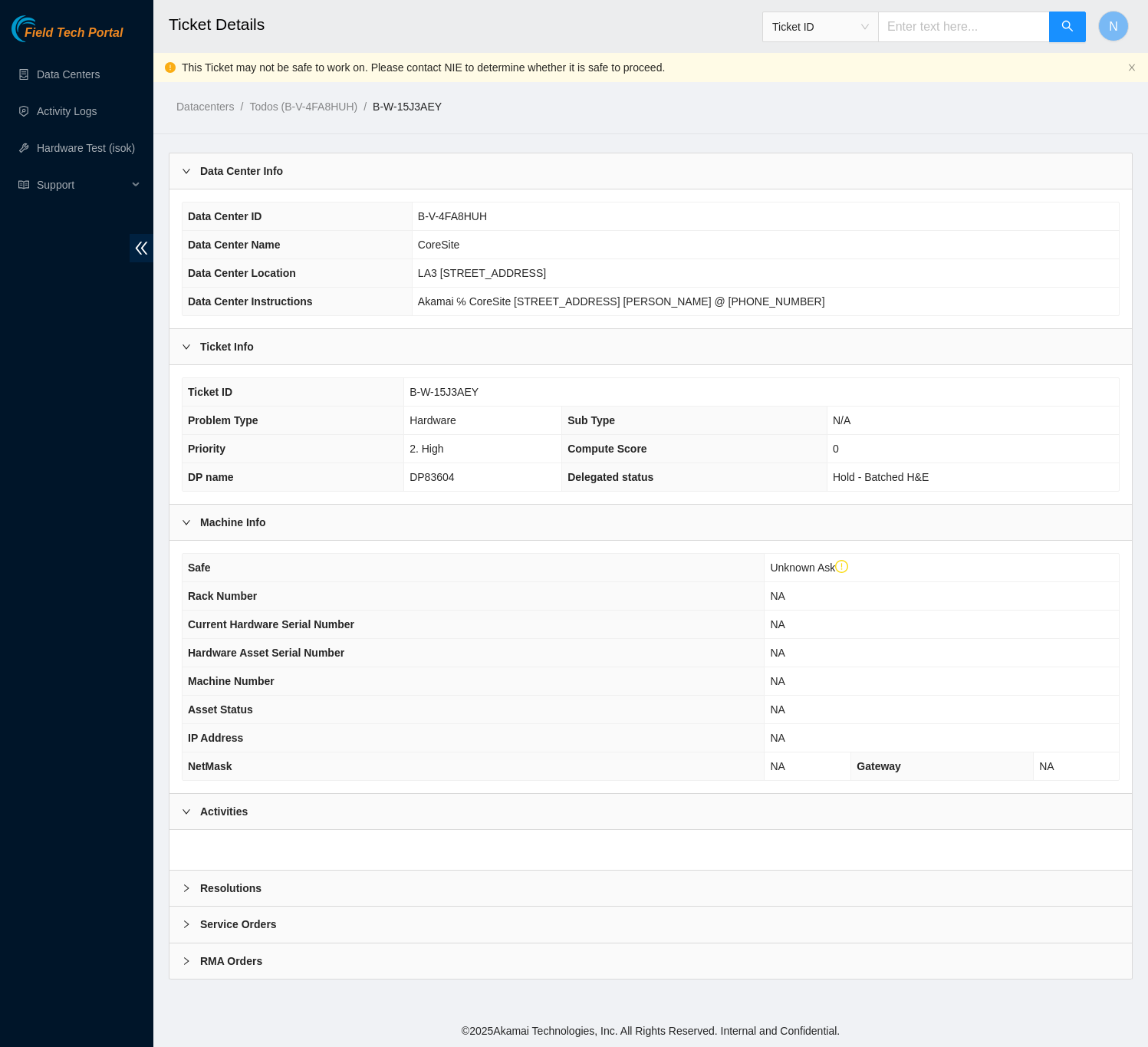
scroll to position [0, 0]
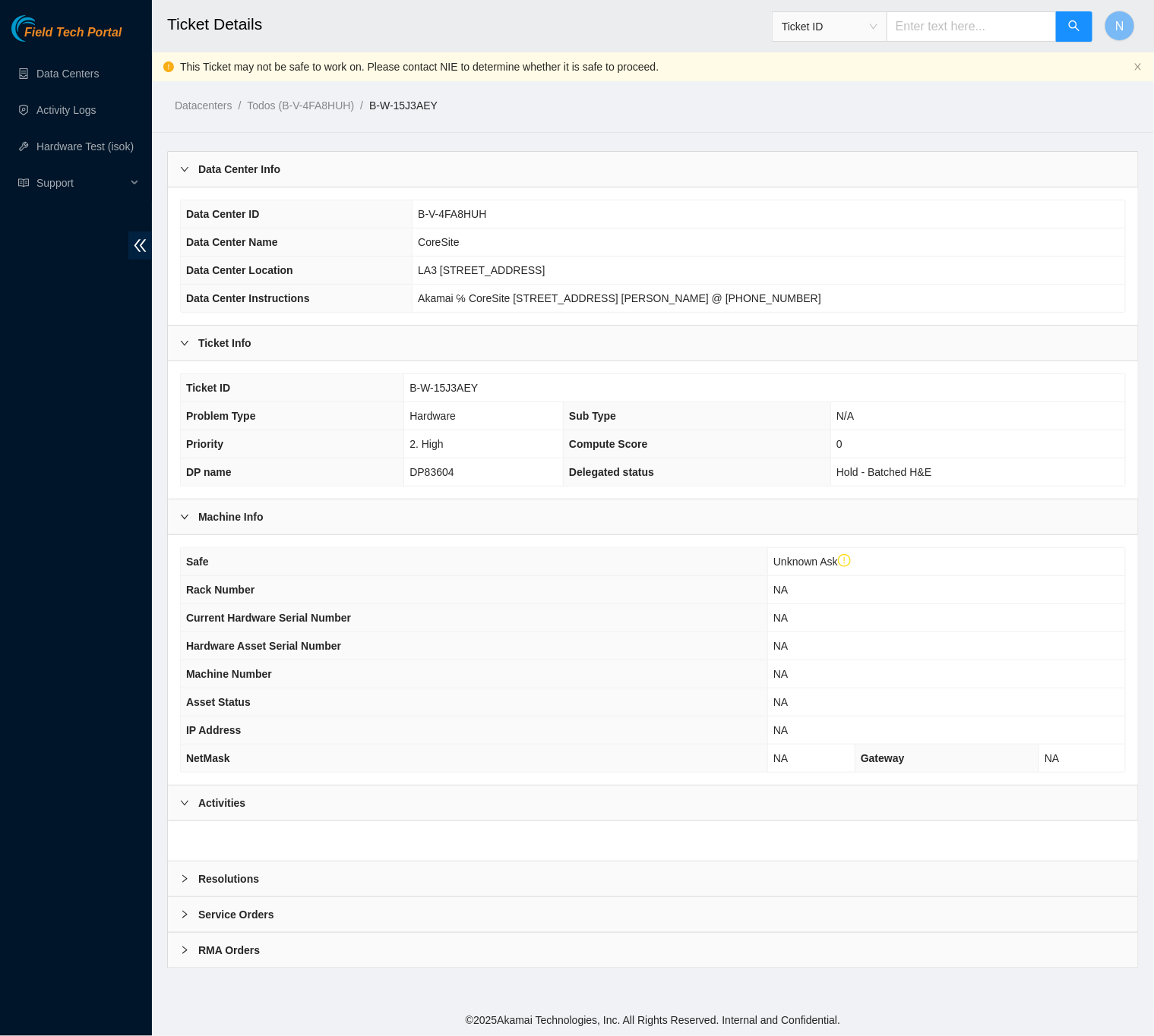
click at [195, 957] on div at bounding box center [189, 950] width 19 height 17
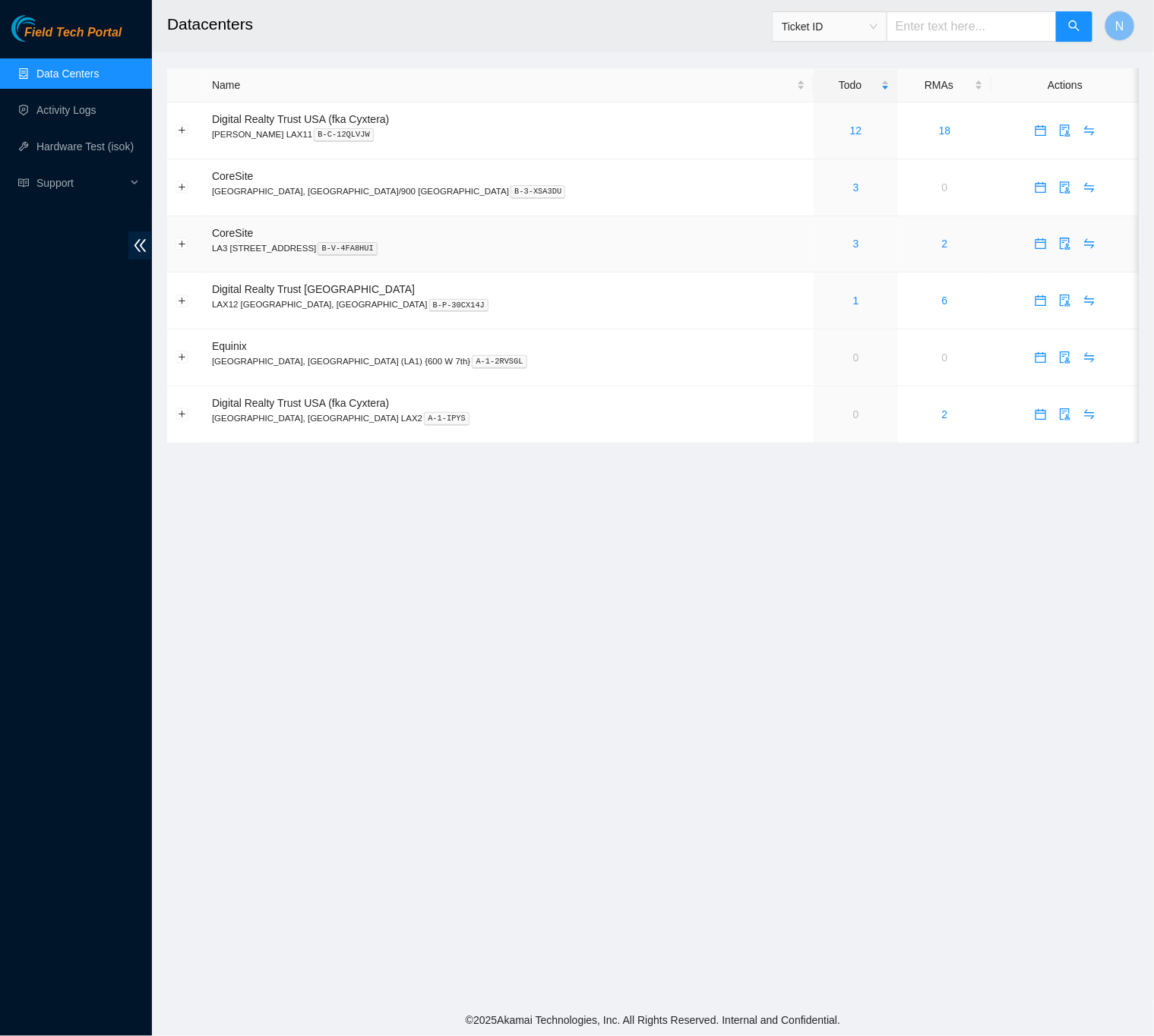
click at [822, 246] on div "3" at bounding box center [855, 243] width 67 height 17
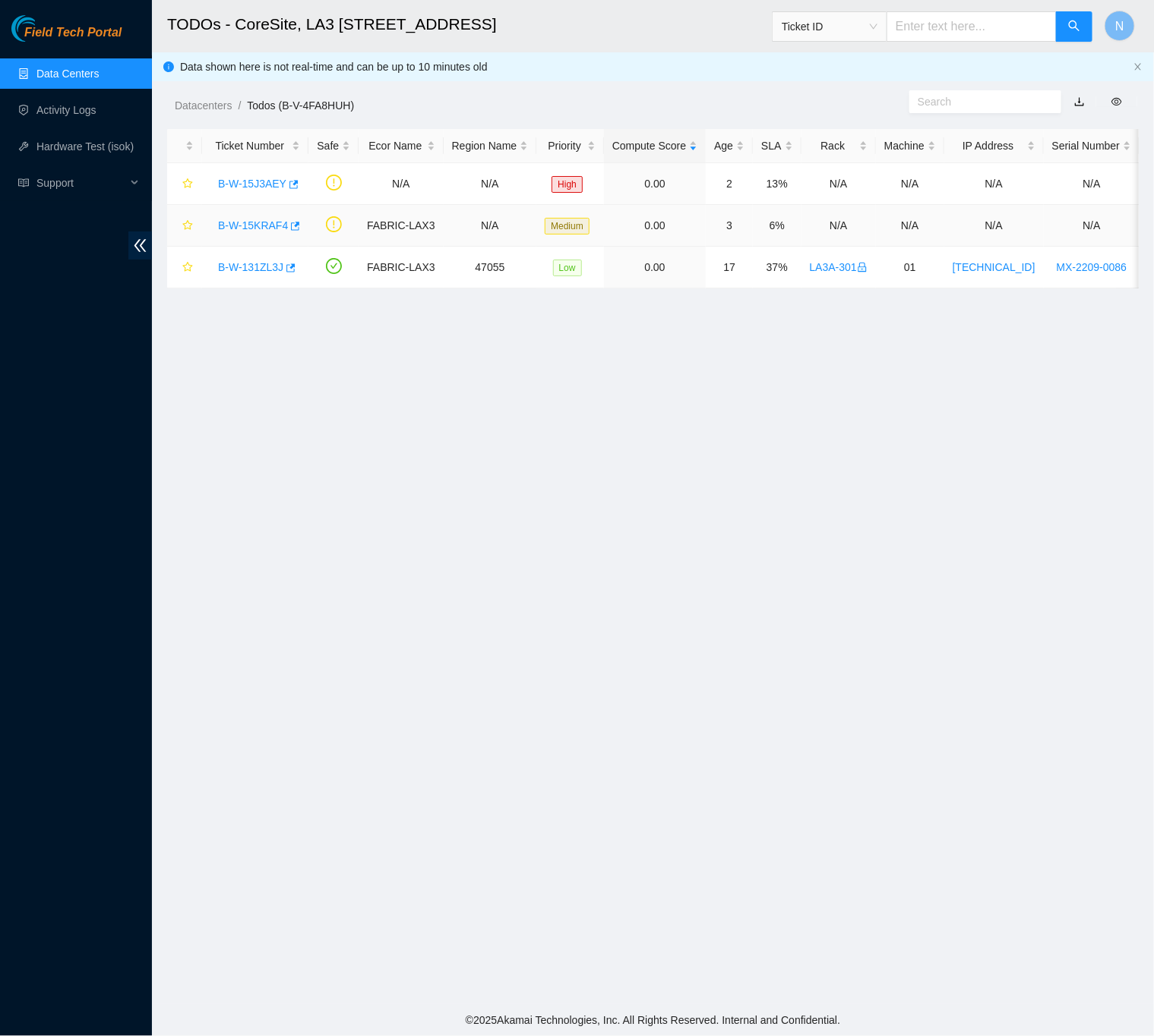
click at [253, 221] on link "B-W-15KRAF4" at bounding box center [253, 225] width 70 height 12
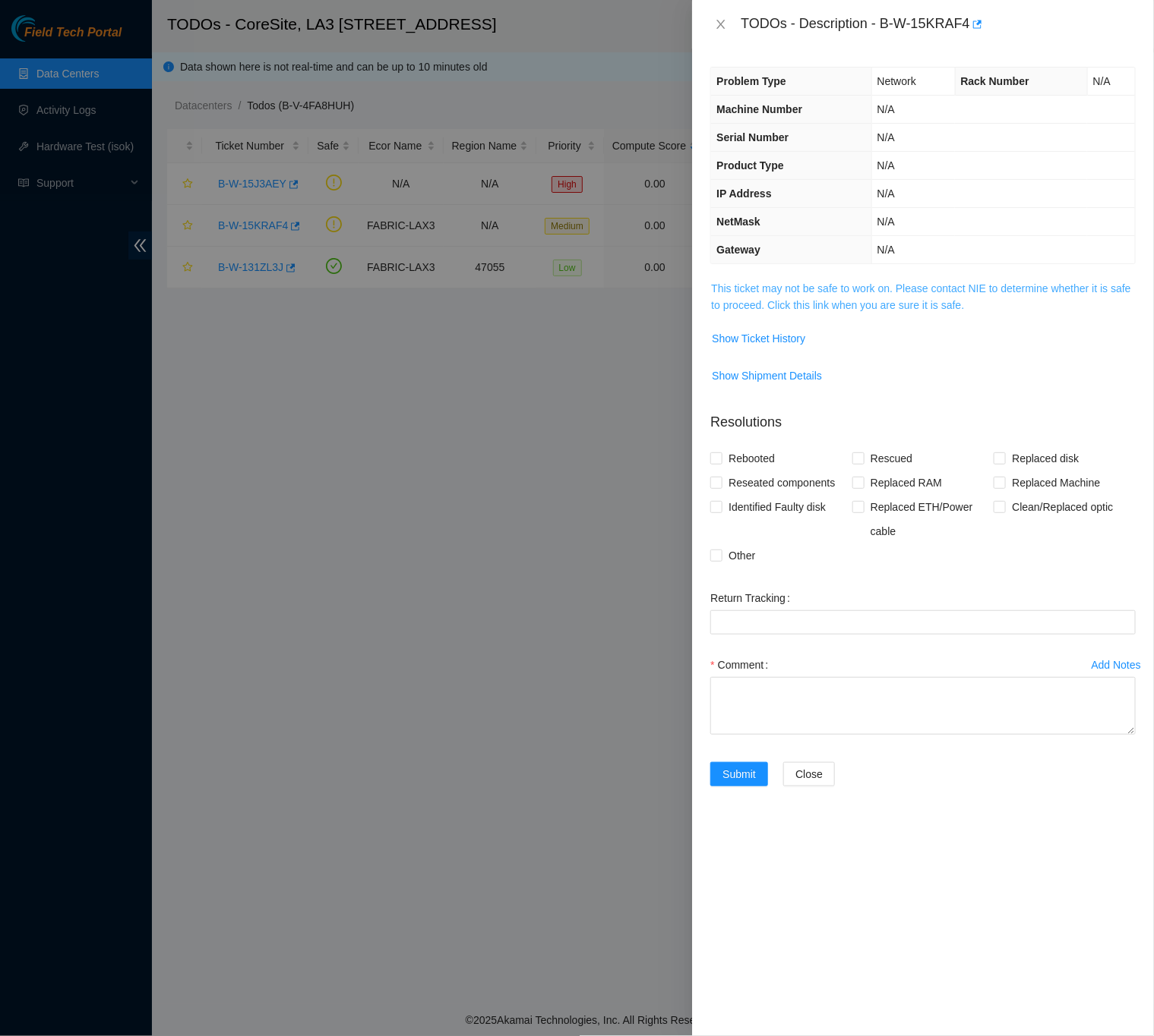
click at [812, 312] on link "This ticket may not be safe to work on. Please contact NIE to determine whether…" at bounding box center [920, 297] width 419 height 29
